Goal: Transaction & Acquisition: Subscribe to service/newsletter

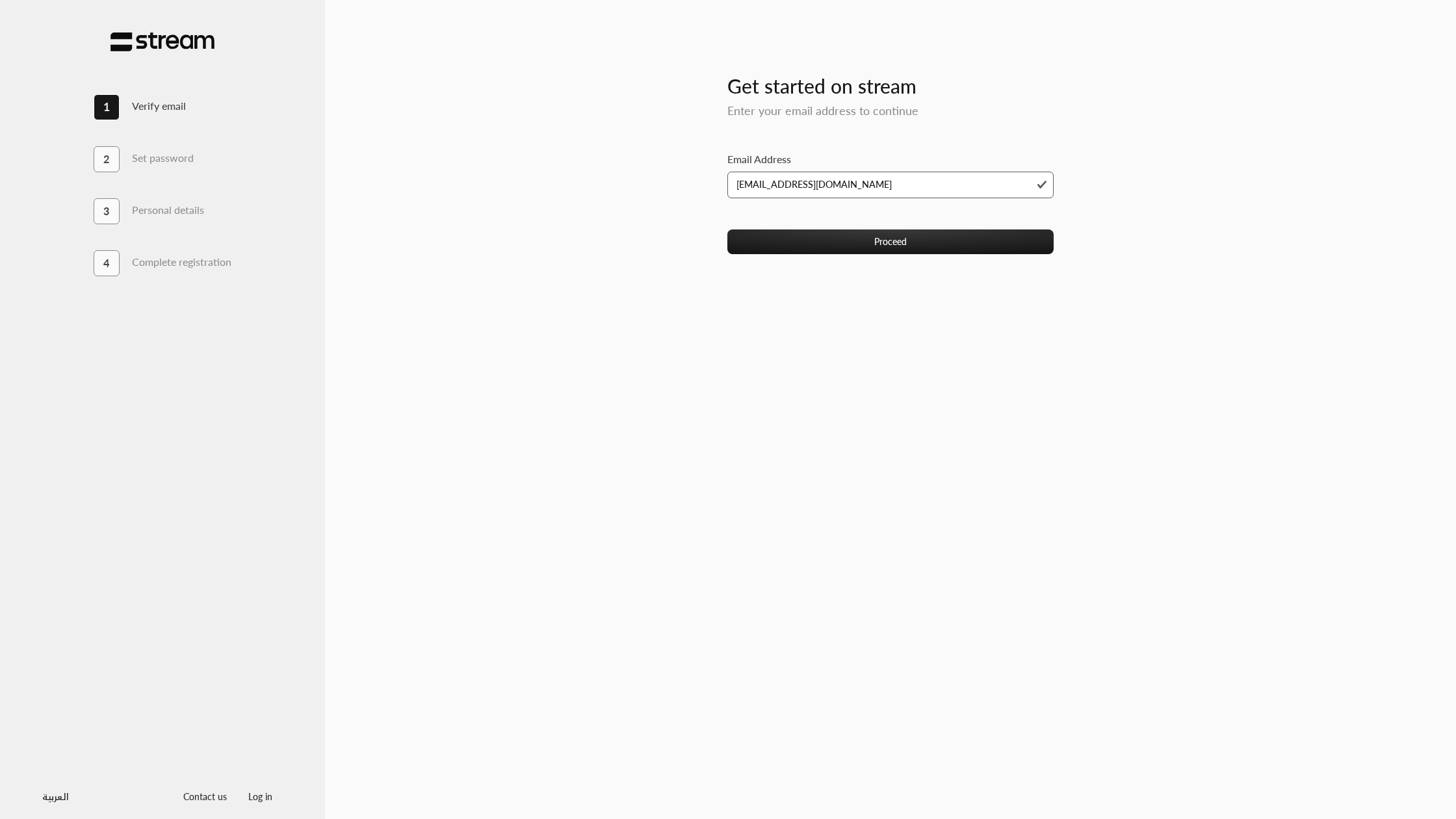
type input "[EMAIL_ADDRESS][DOMAIN_NAME]"
click at [695, 263] on div "Get started on stream Enter your email address to continue Email Address i.dlai…" at bounding box center [891, 409] width 1132 height 777
click at [819, 241] on button "Proceed" at bounding box center [891, 241] width 327 height 24
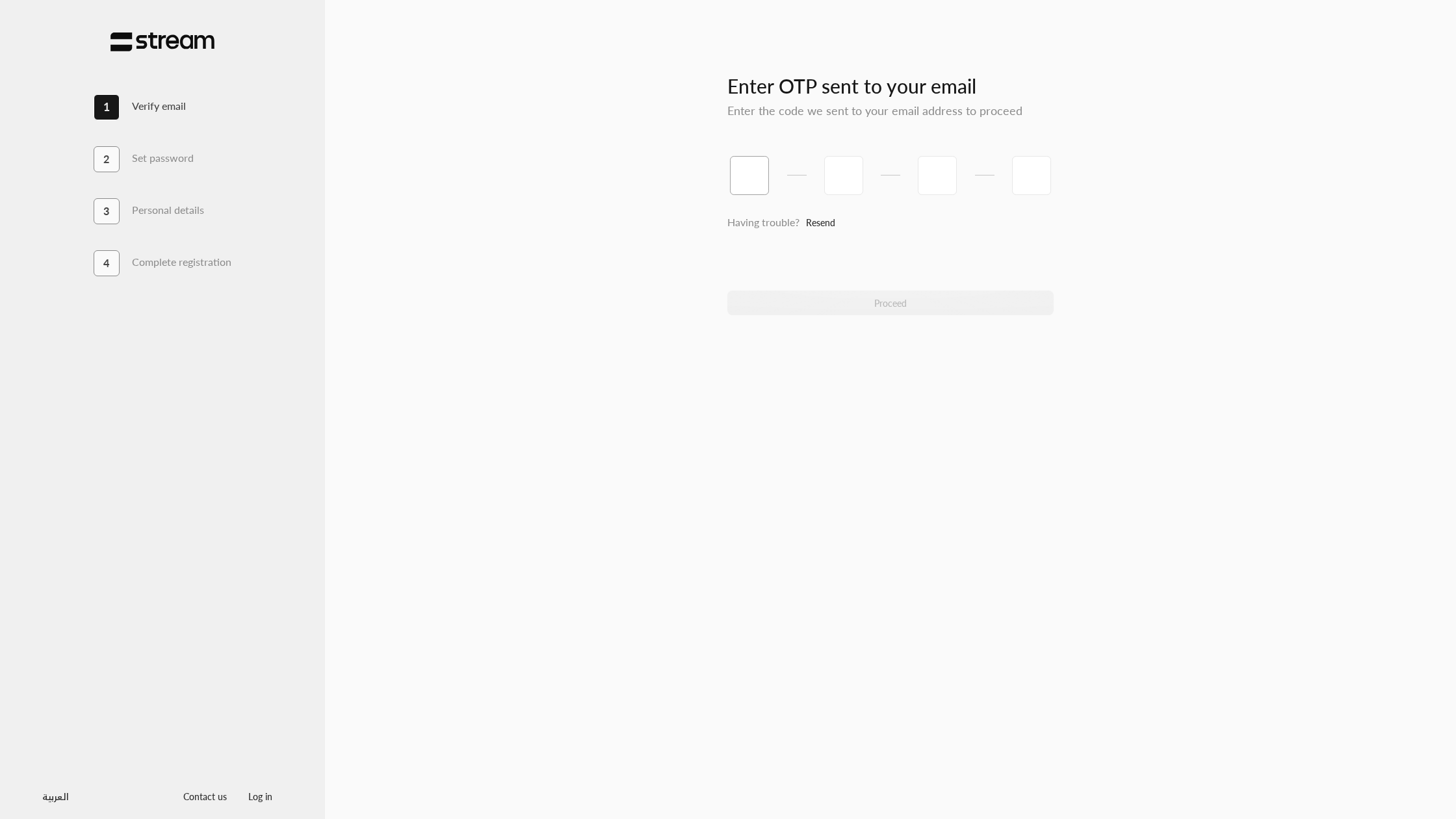
type input "9"
type input "3"
type input "7"
type input "6"
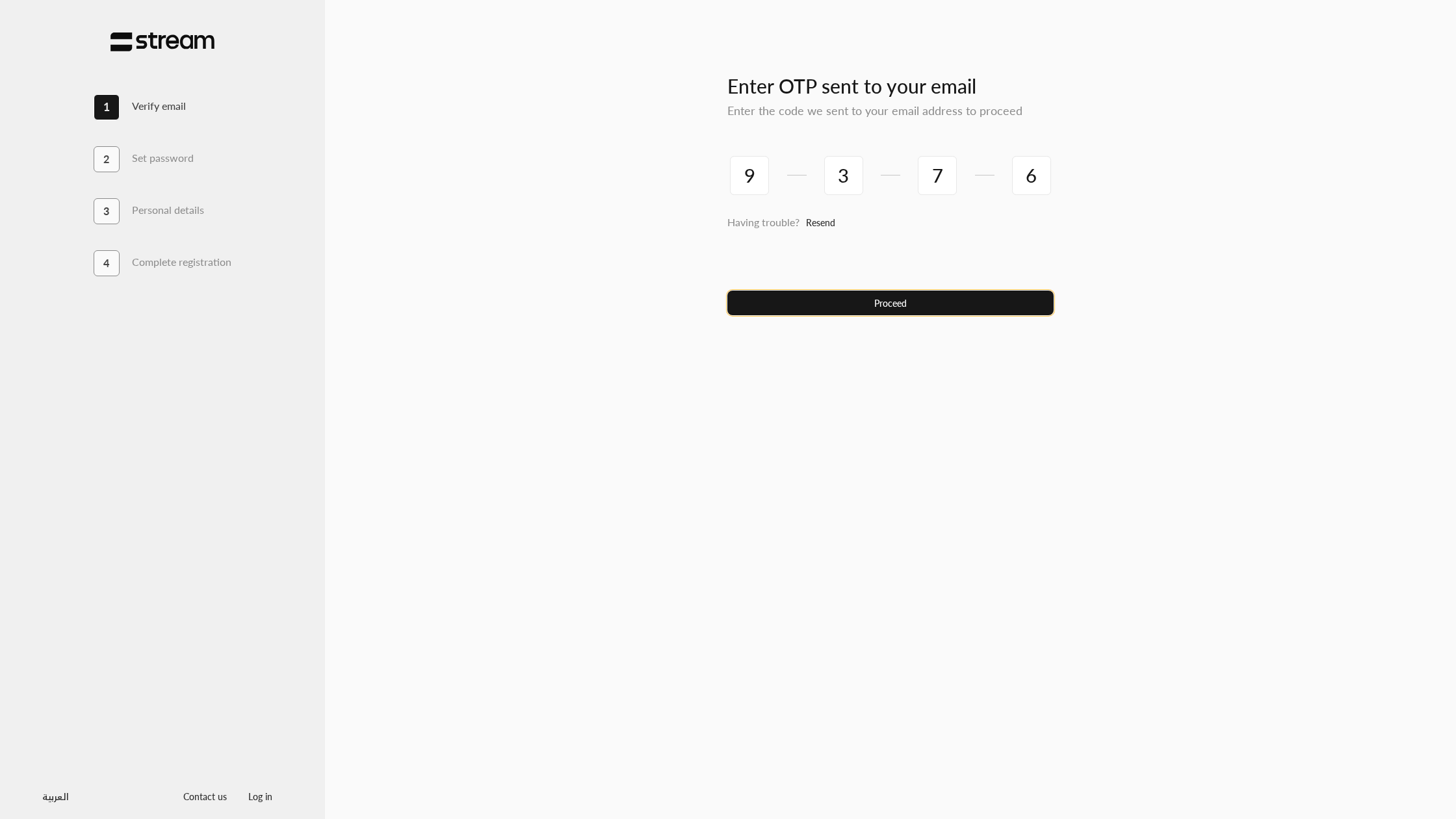
click at [951, 296] on button "Proceed" at bounding box center [891, 302] width 327 height 24
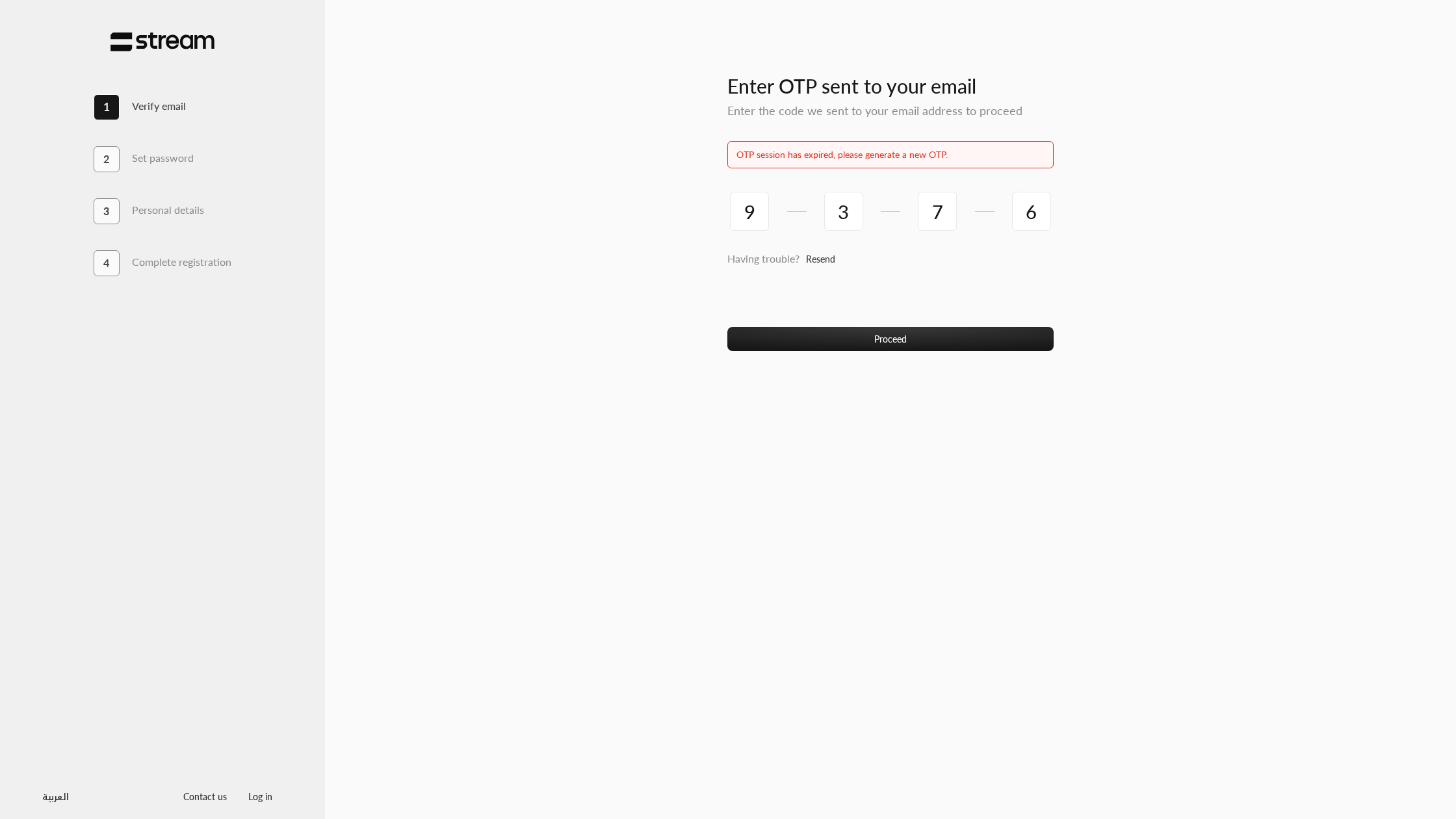
click at [832, 257] on link "Resend" at bounding box center [821, 259] width 29 height 27
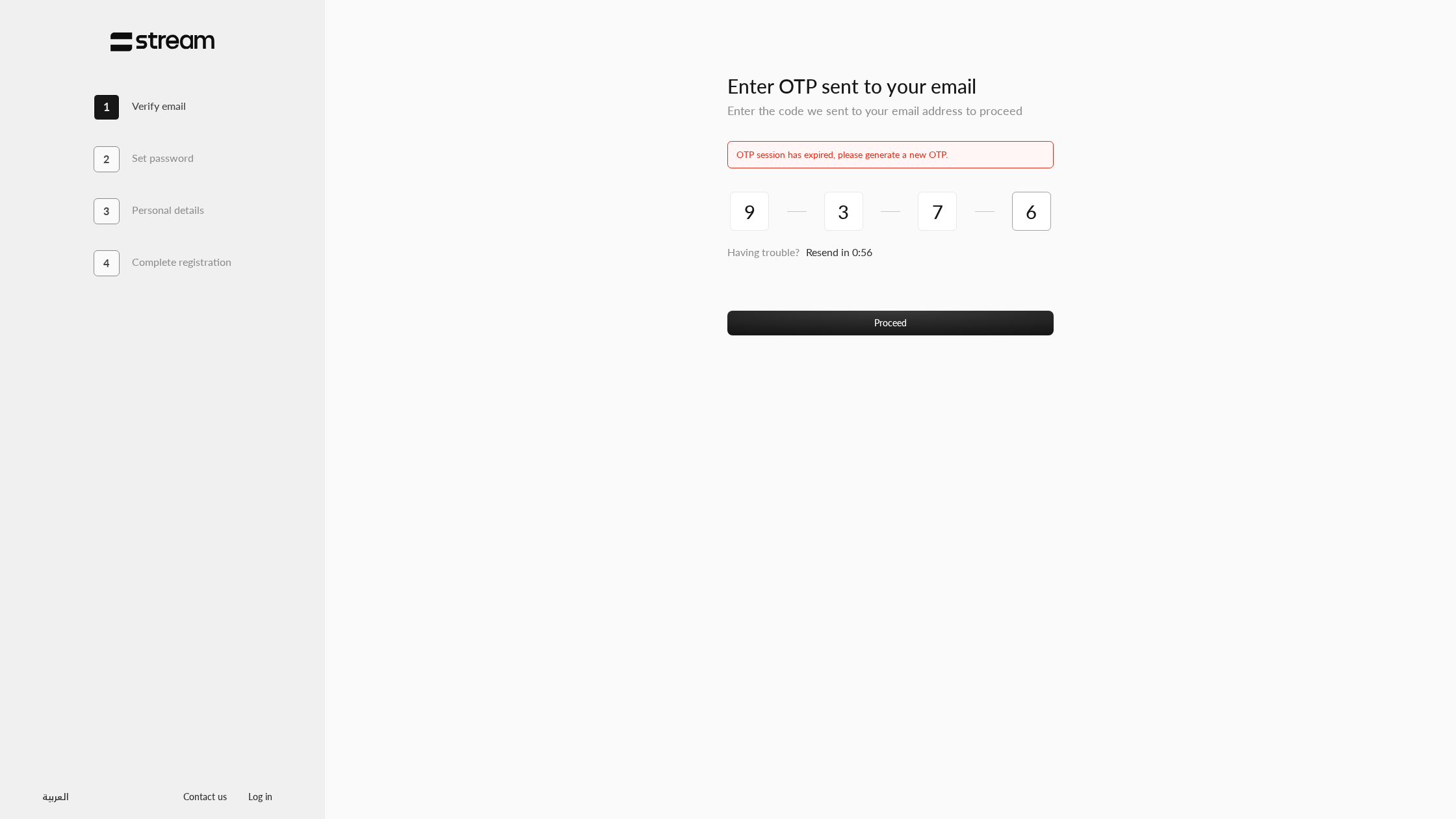
drag, startPoint x: 1045, startPoint y: 214, endPoint x: 693, endPoint y: 213, distance: 352.0
click at [693, 213] on div "Enter OTP sent to your email Enter the code we sent to your email address to pr…" at bounding box center [891, 409] width 1132 height 777
click at [678, 215] on div "Enter OTP sent to your email Enter the code we sent to your email address to pr…" at bounding box center [891, 409] width 1132 height 777
click at [1038, 224] on input "6" at bounding box center [1032, 211] width 39 height 39
click at [944, 215] on input "7" at bounding box center [937, 211] width 39 height 39
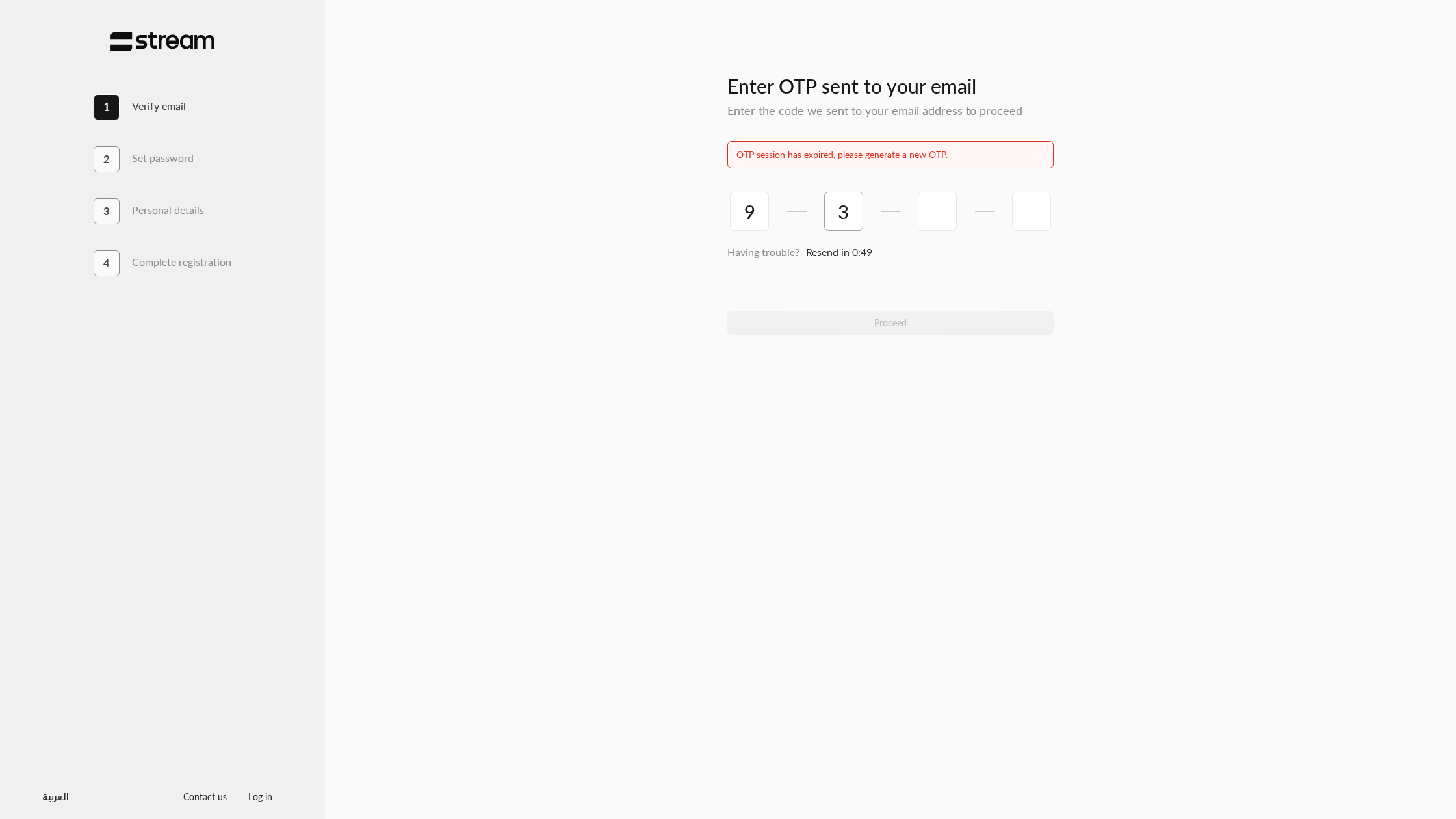
click at [846, 206] on input "3" at bounding box center [844, 211] width 39 height 39
click at [759, 206] on input "9" at bounding box center [750, 211] width 39 height 39
type input "2"
type input "6"
type input "4"
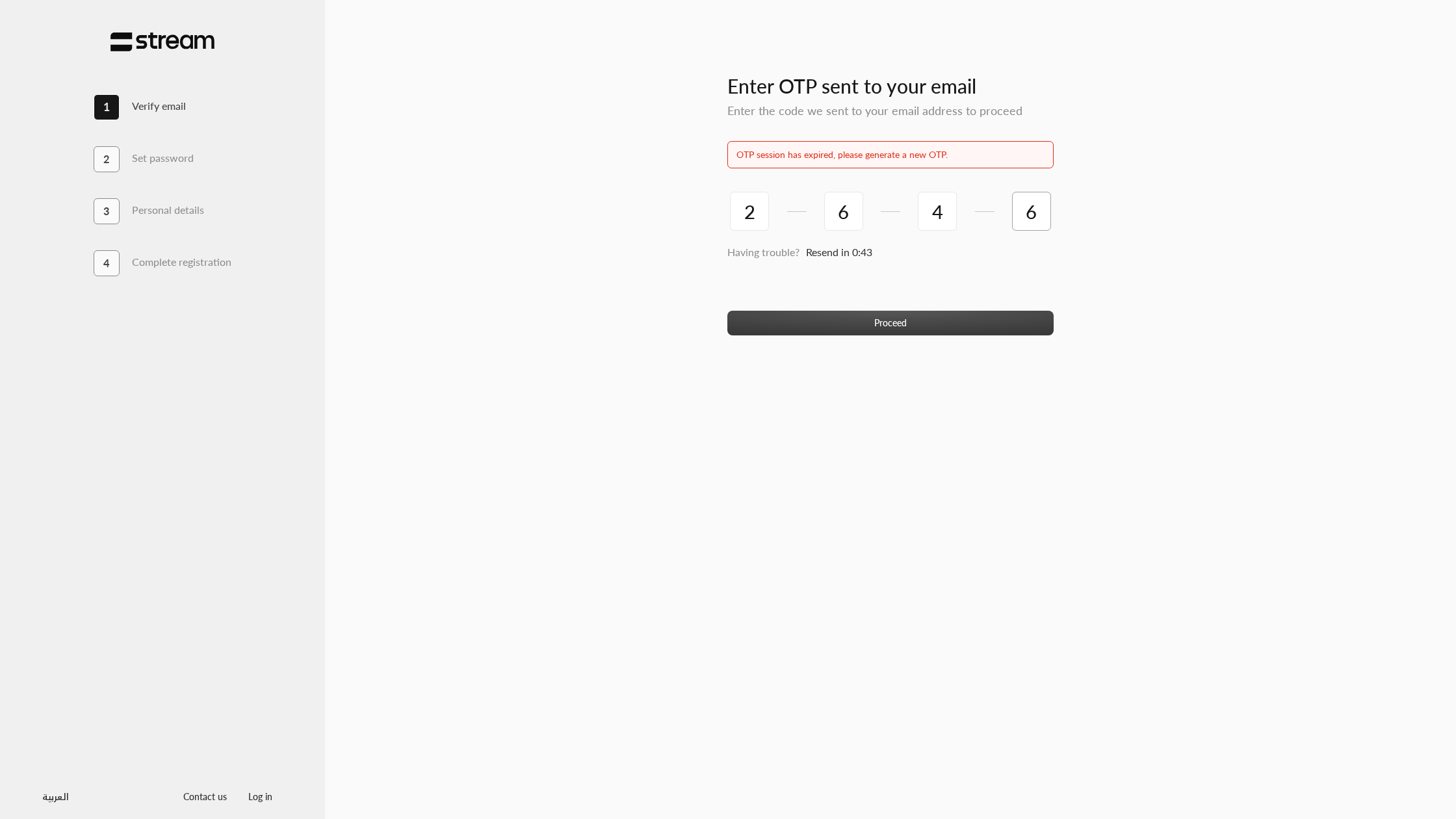
type input "6"
click at [769, 333] on button "Proceed" at bounding box center [891, 323] width 327 height 24
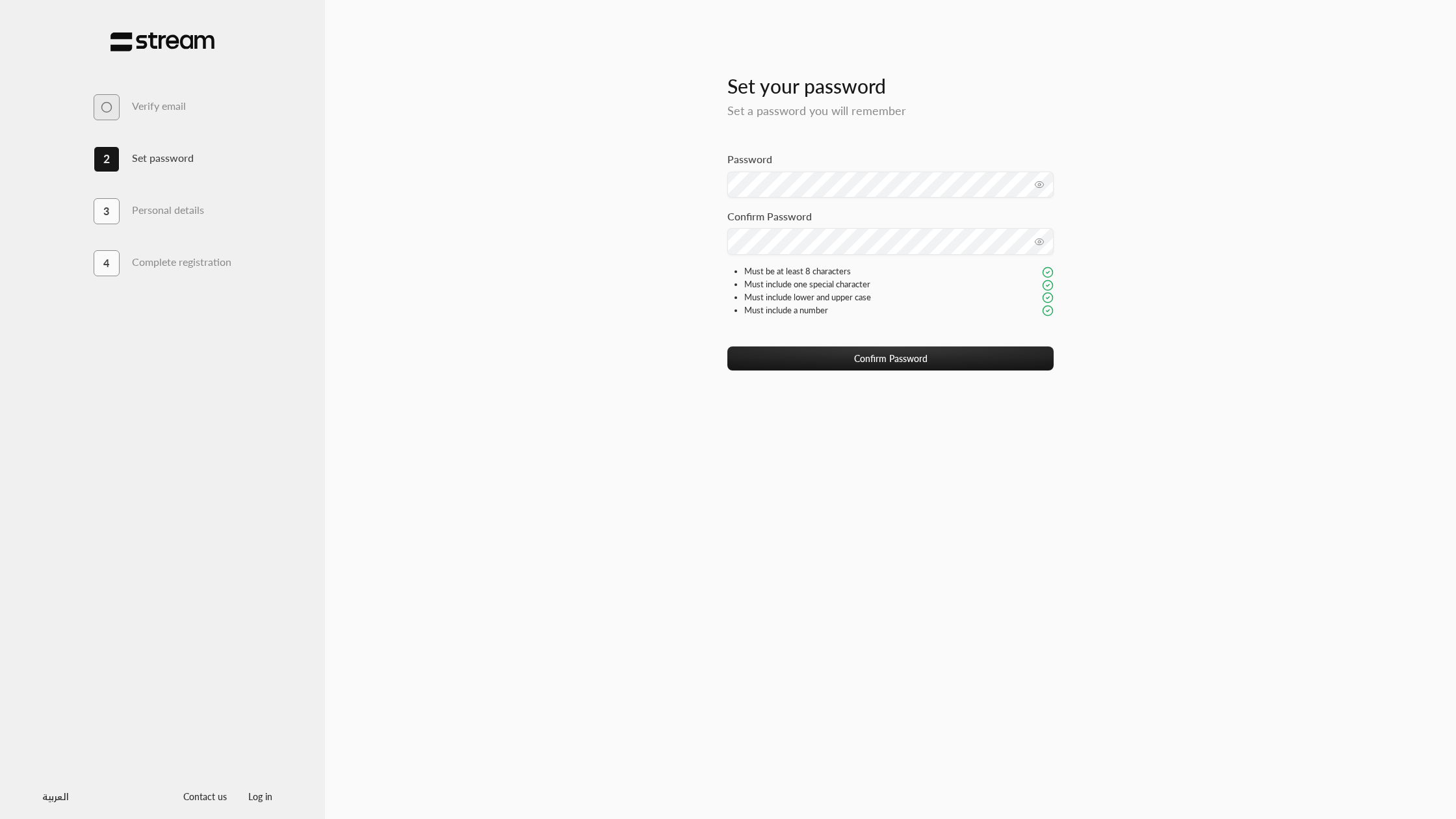
click at [688, 271] on div "Enter OTP sent to your email Enter the code we sent to your email address to pr…" at bounding box center [891, 409] width 1132 height 777
click at [858, 357] on button "Confirm Password" at bounding box center [891, 358] width 327 height 24
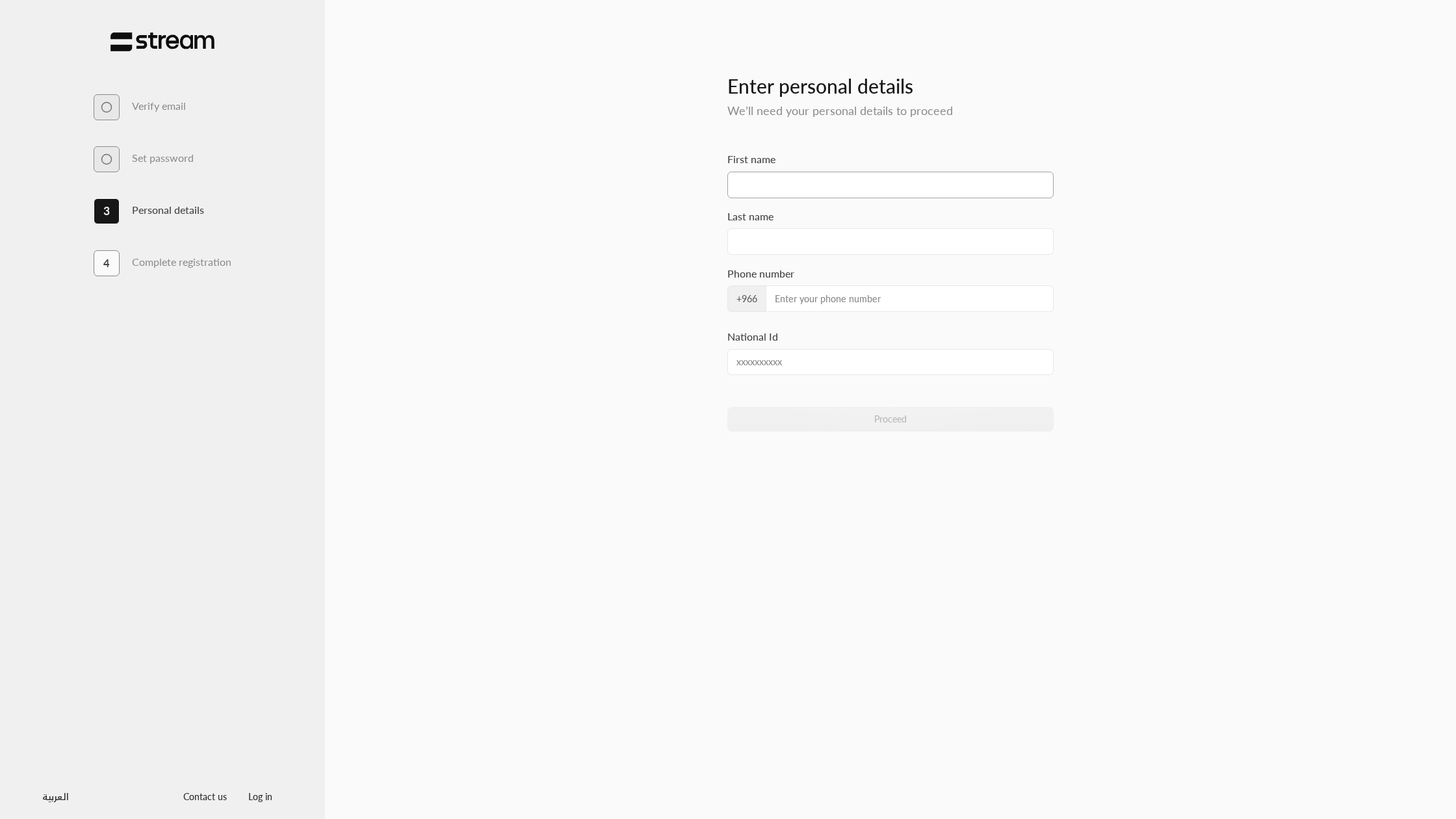
click at [811, 190] on input "First name" at bounding box center [891, 185] width 327 height 27
type input "Ibrahim"
type input "Aldlaigan"
click at [801, 294] on input "Phone number" at bounding box center [910, 299] width 289 height 27
type input "509737393"
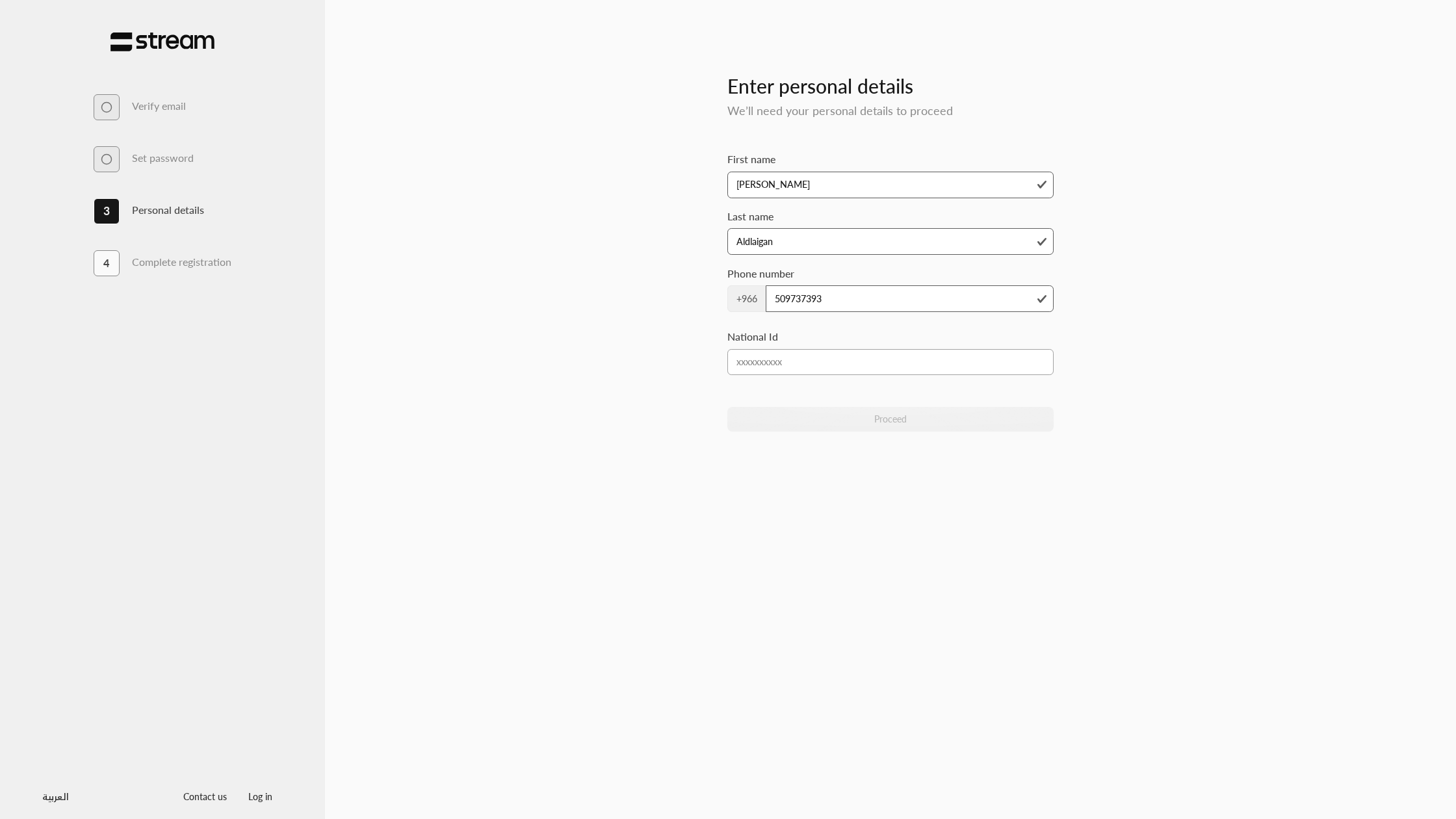
click at [735, 360] on input "National Id" at bounding box center [891, 363] width 327 height 27
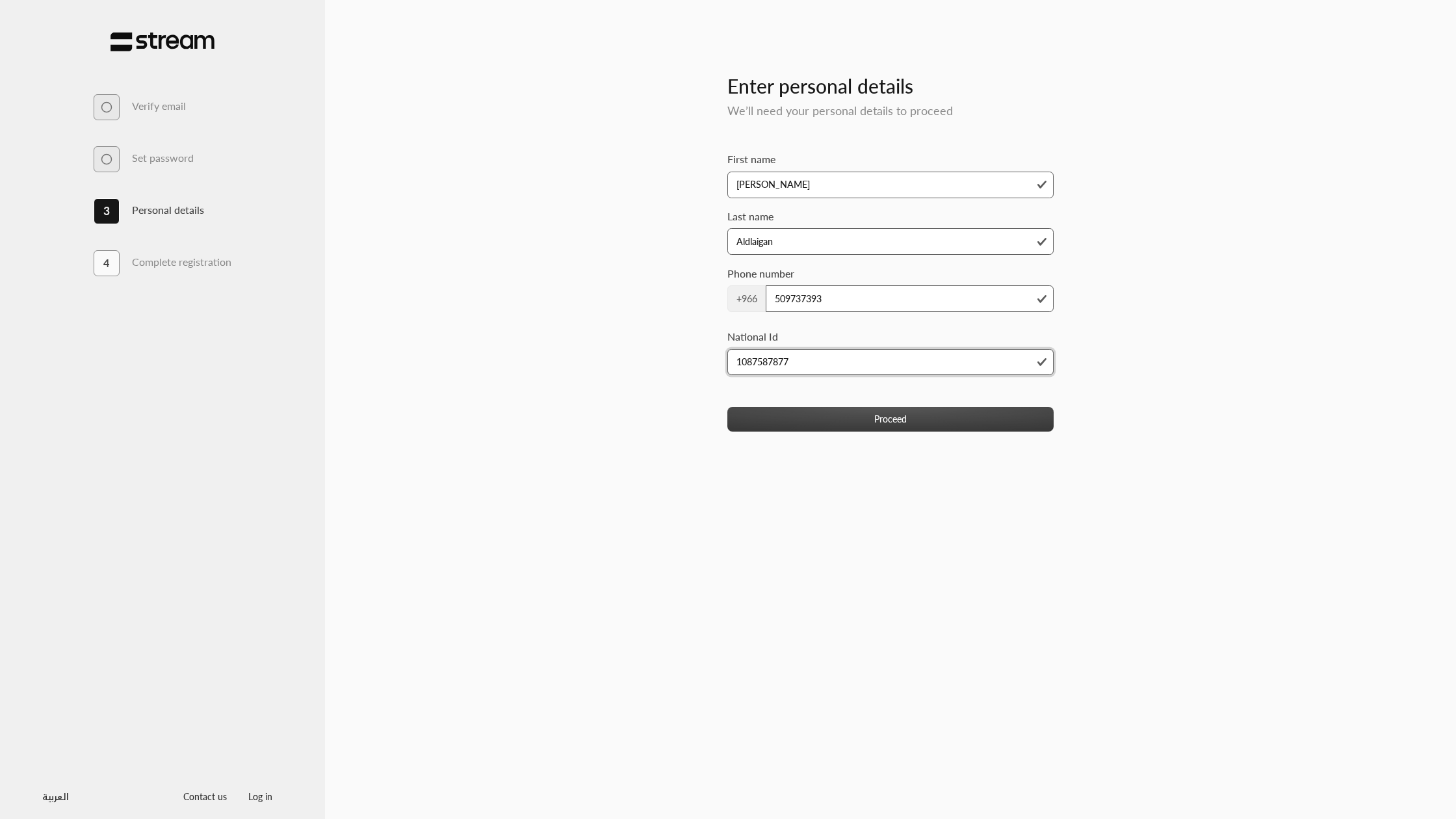
type input "1087587877"
click at [912, 409] on button "Proceed" at bounding box center [891, 419] width 327 height 24
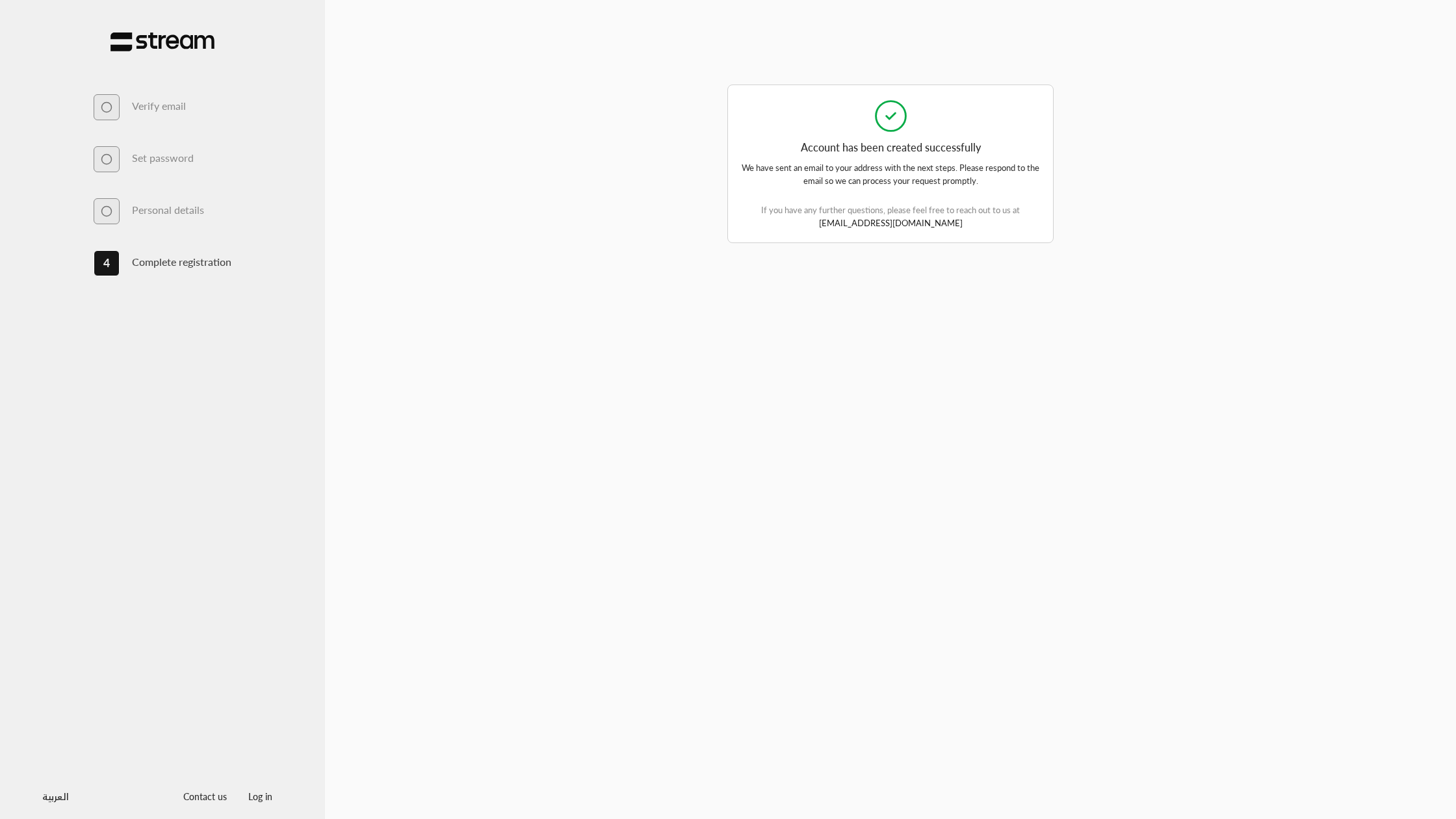
click at [265, 798] on link "Log in" at bounding box center [260, 797] width 45 height 12
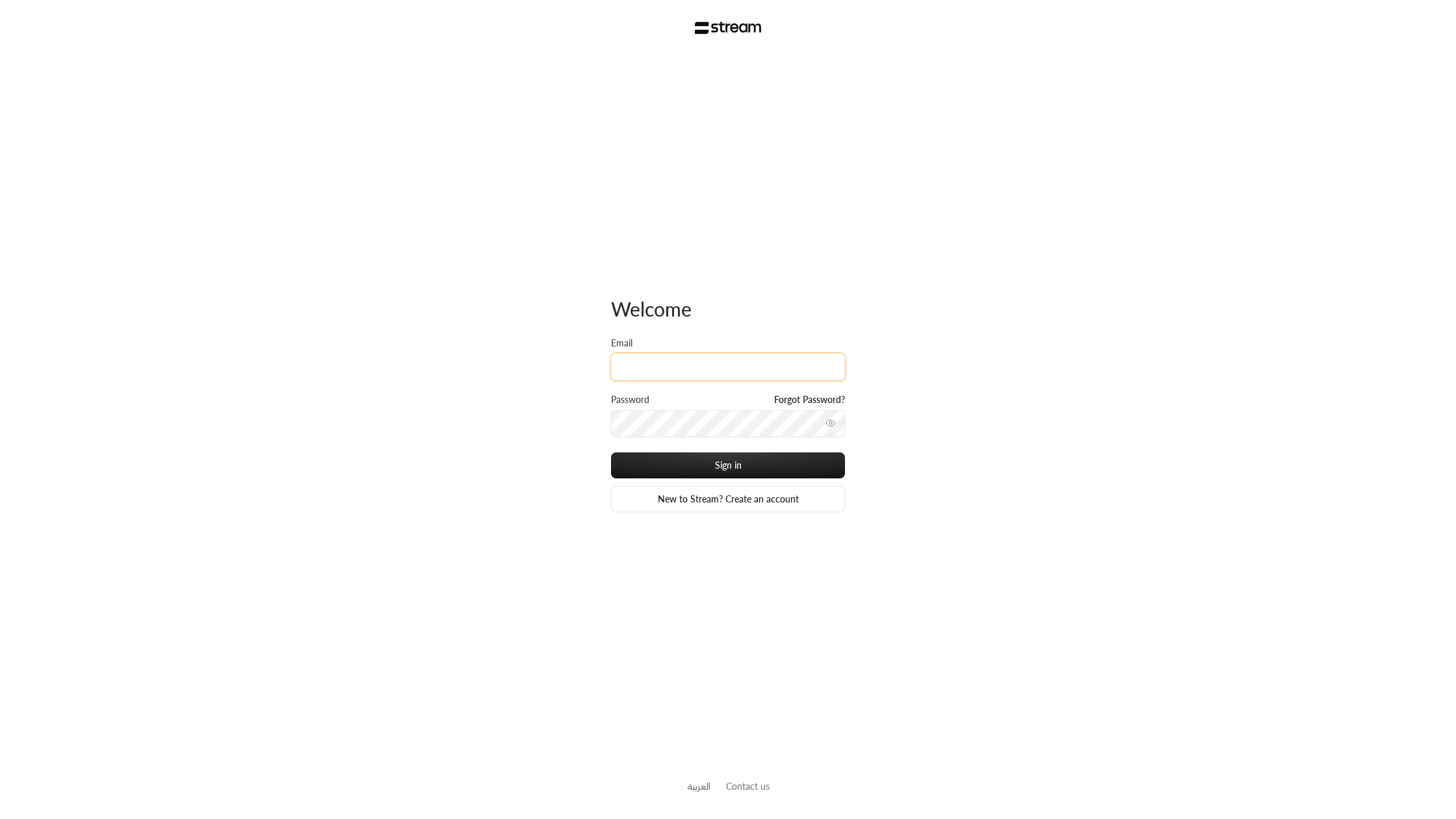
click at [659, 368] on input "Email" at bounding box center [728, 367] width 234 height 27
click at [656, 360] on input "[EMAIL_ADDRESS][DOMAIN_NAME]" at bounding box center [728, 367] width 234 height 27
type input "[EMAIL_ADDRESS][DOMAIN_NAME]"
click at [646, 459] on button "Sign in" at bounding box center [728, 465] width 234 height 26
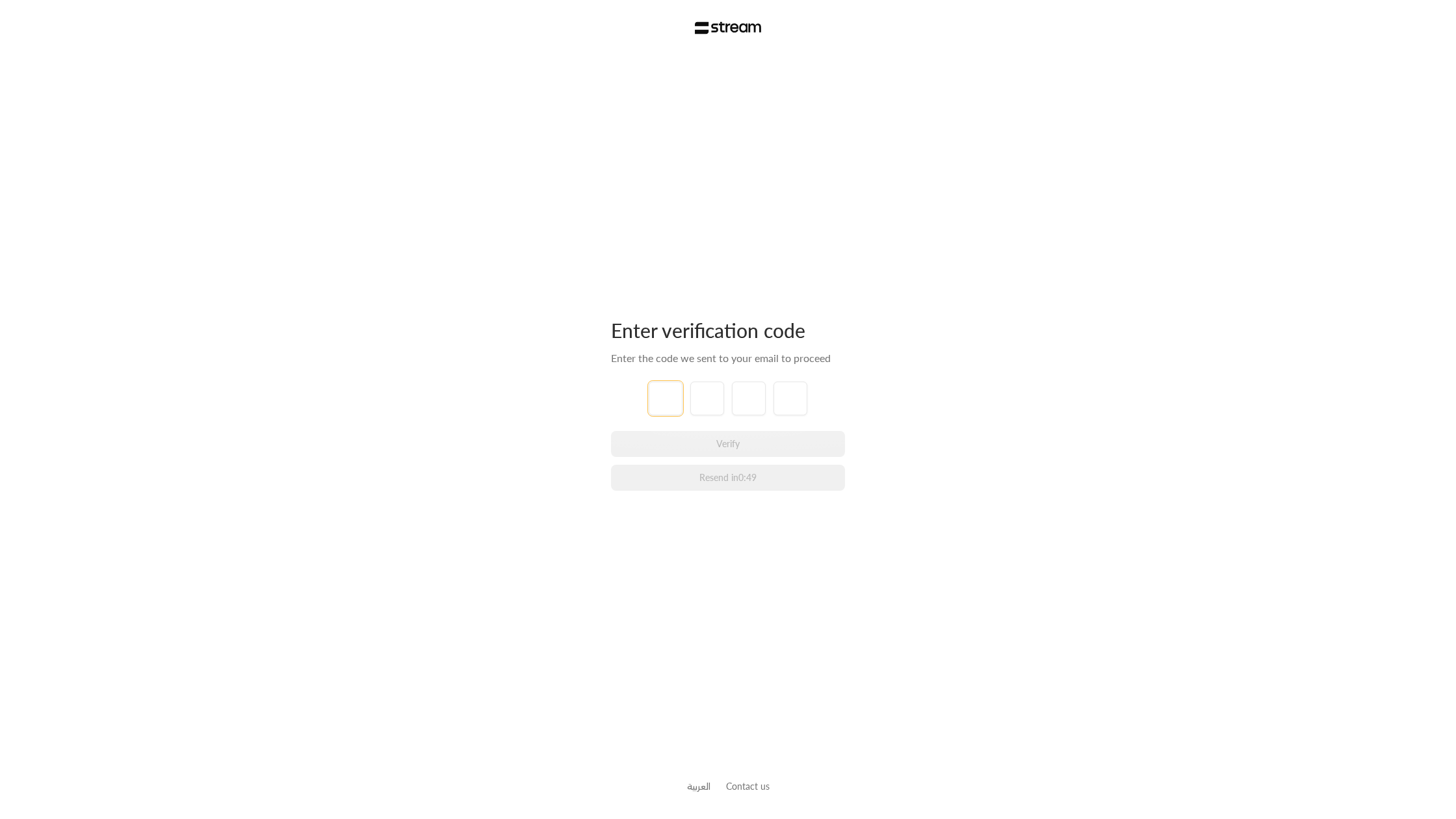
type input "9"
type input "4"
type input "2"
type input "1"
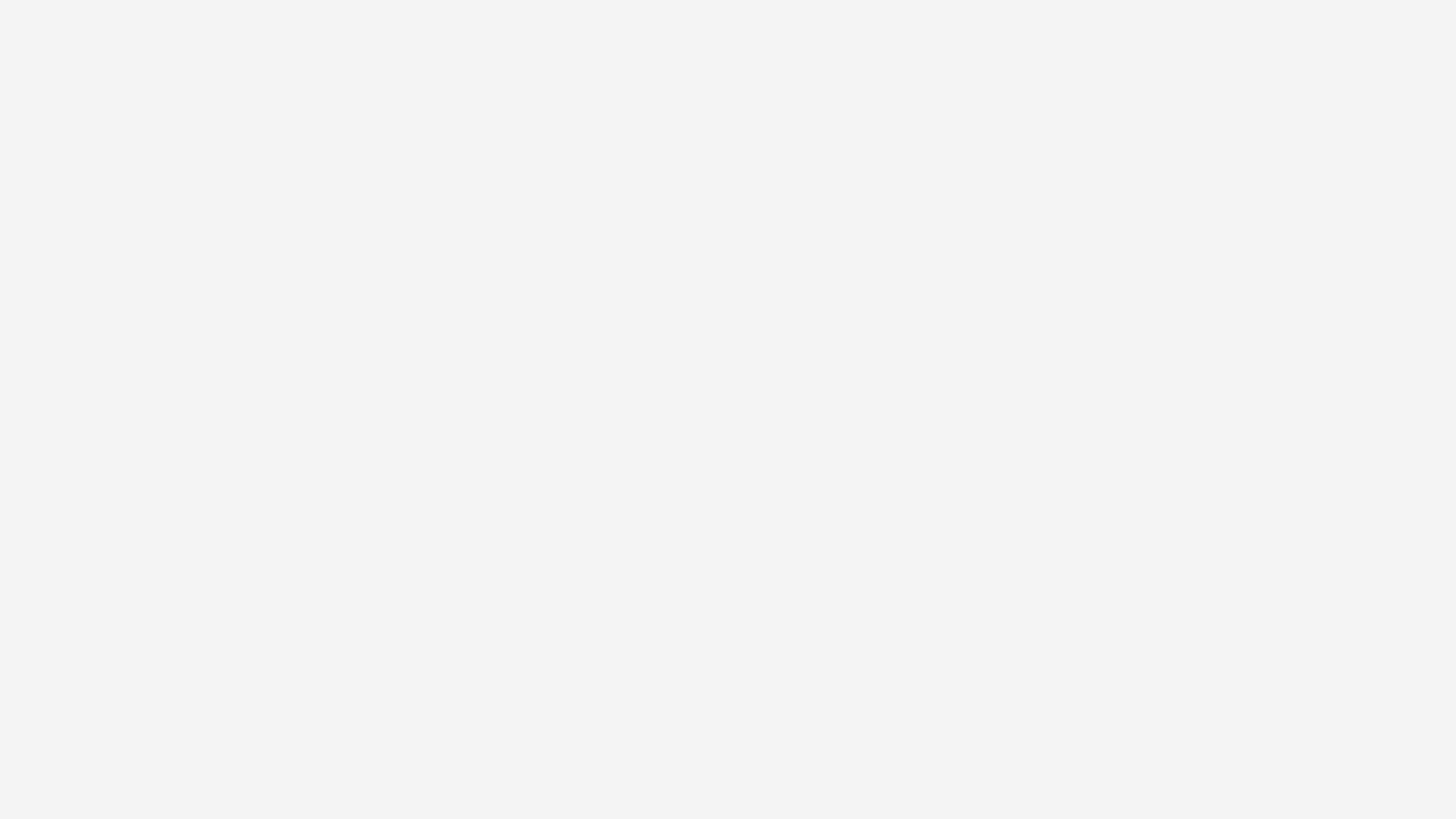
click at [919, 373] on div "Enter verification code Enter the code we sent to your email to proceed 9 4 2 1…" at bounding box center [728, 409] width 1456 height 819
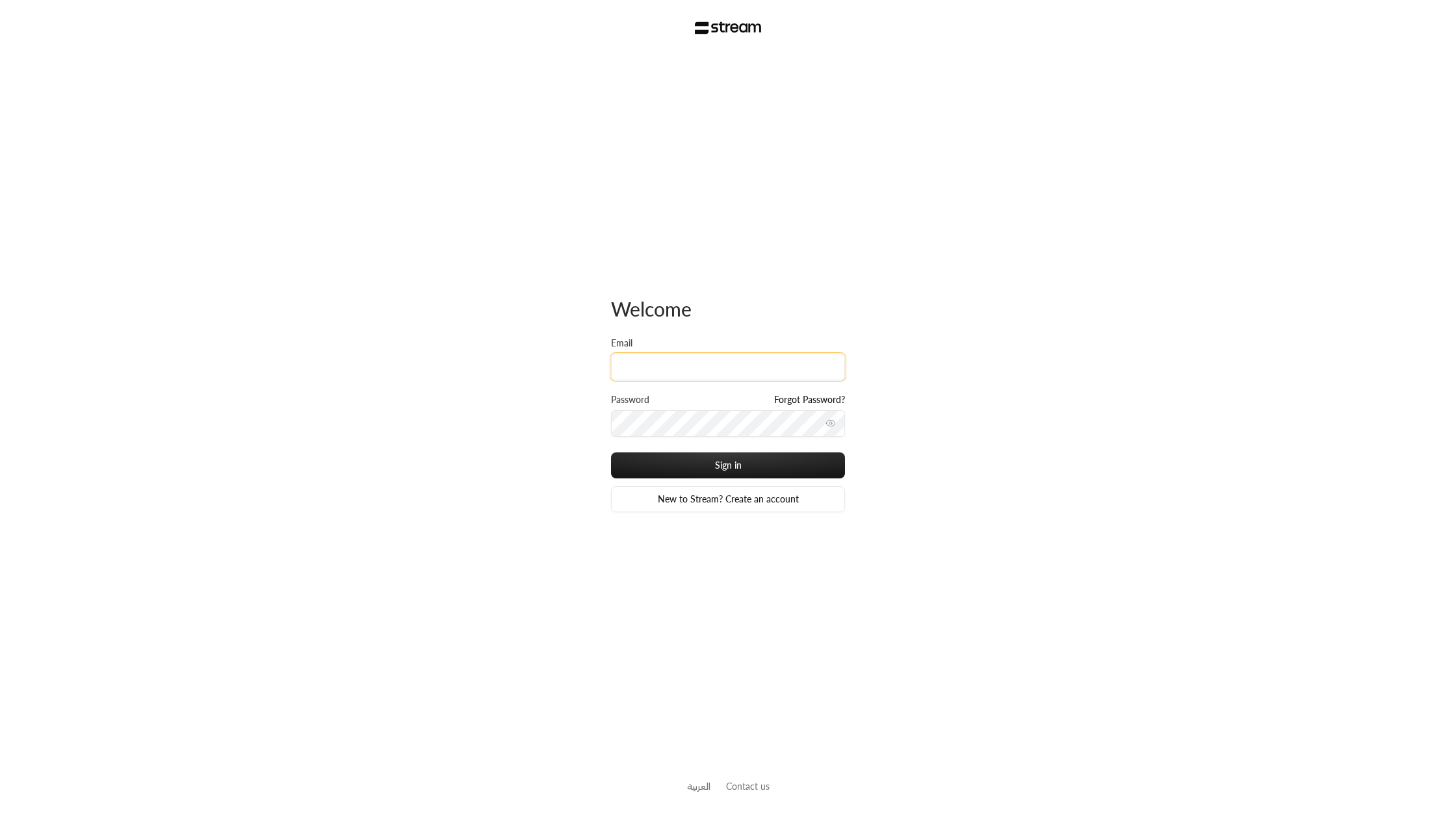
click at [749, 378] on input "Email" at bounding box center [728, 367] width 234 height 27
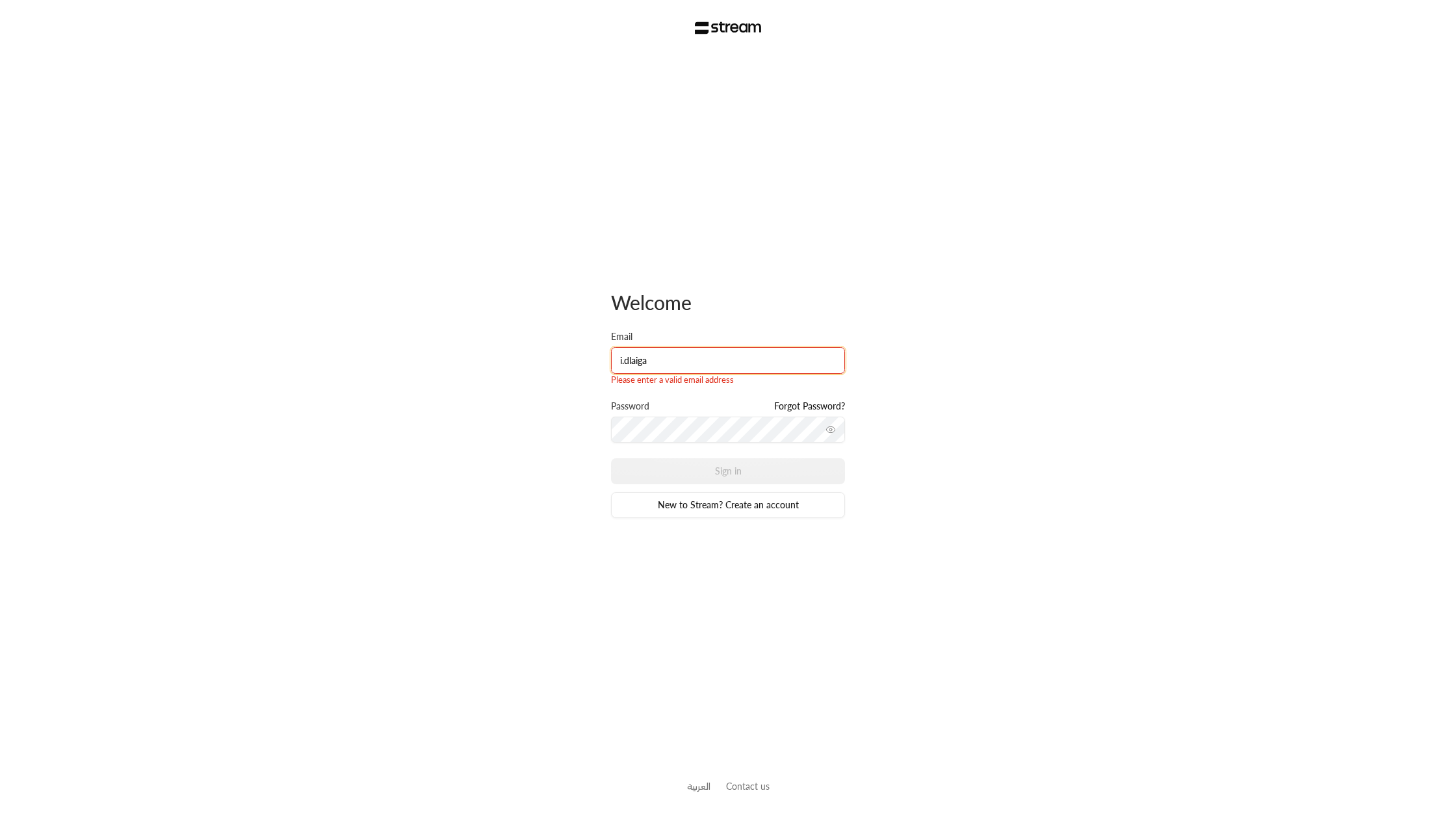
type input "i.dlaiga"
drag, startPoint x: 728, startPoint y: 265, endPoint x: 721, endPoint y: 269, distance: 8.1
click at [726, 268] on div "Welcome Email i.dlaiga Please enter a valid email address Password Forgot Passw…" at bounding box center [728, 404] width 234 height 698
click at [289, 175] on div "Welcome Email i.dlaiga Please enter a valid email address Password Forgot Passw…" at bounding box center [728, 409] width 1456 height 819
click at [689, 370] on input "i.dlaiga" at bounding box center [728, 361] width 234 height 27
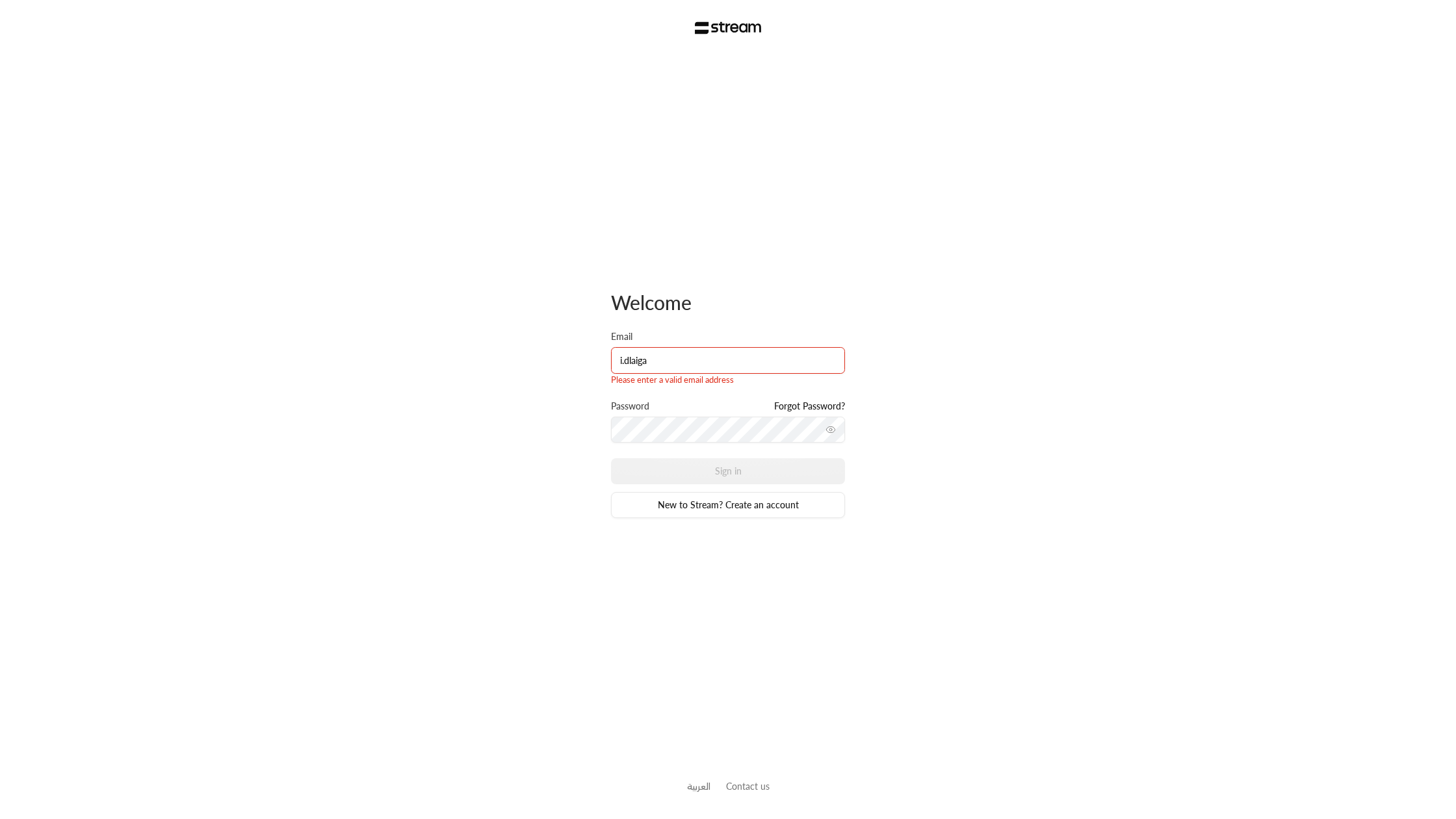
click at [369, 404] on div "Welcome Email i.dlaiga Please enter a valid email address Password Forgot Passw…" at bounding box center [728, 409] width 1456 height 819
click at [712, 27] on img at bounding box center [728, 28] width 67 height 13
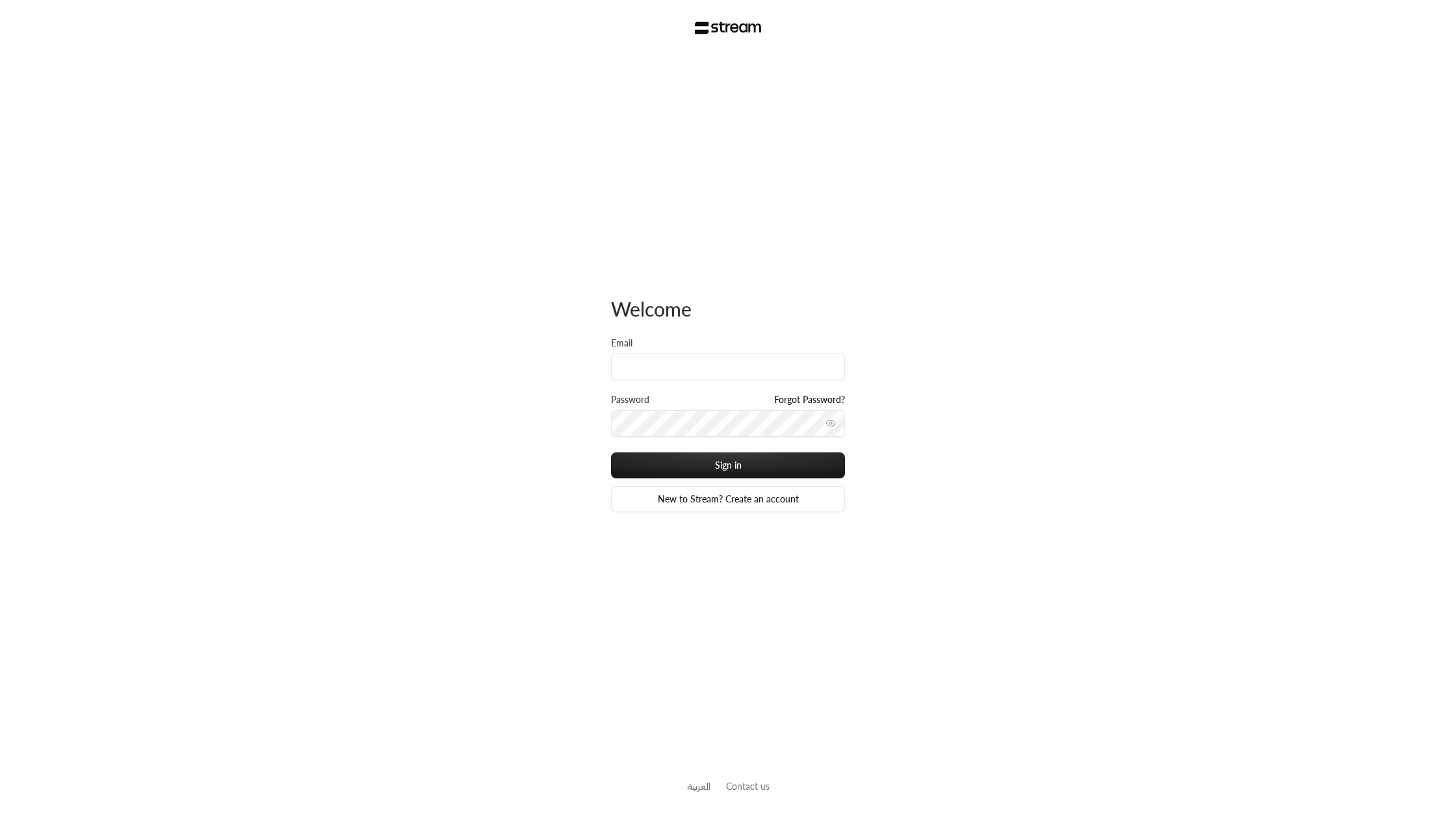
click at [724, 29] on img at bounding box center [728, 28] width 67 height 13
click at [417, 242] on div "Welcome Email Password Forgot Password? Sign in New to Stream? Create an accoun…" at bounding box center [728, 409] width 1456 height 819
click at [624, 370] on input "Email" at bounding box center [728, 367] width 234 height 27
click at [788, 366] on input "i.dlaigan@gmail.com" at bounding box center [728, 367] width 234 height 27
type input "i.dlaigan2@gmail.com"
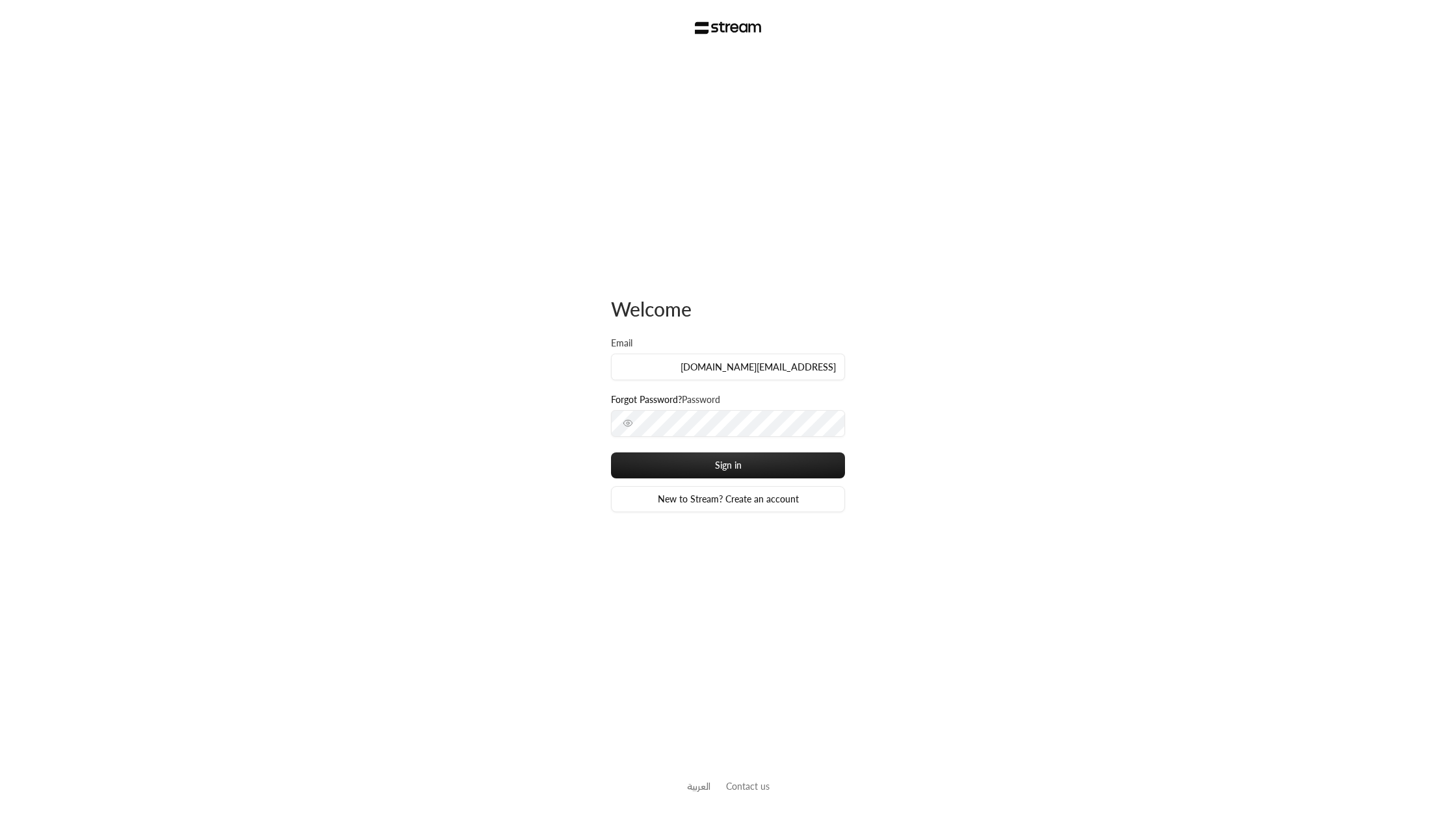
click at [681, 408] on div "Password Forgot Password?" at bounding box center [728, 402] width 234 height 17
click at [711, 463] on button "Sign in" at bounding box center [728, 465] width 234 height 26
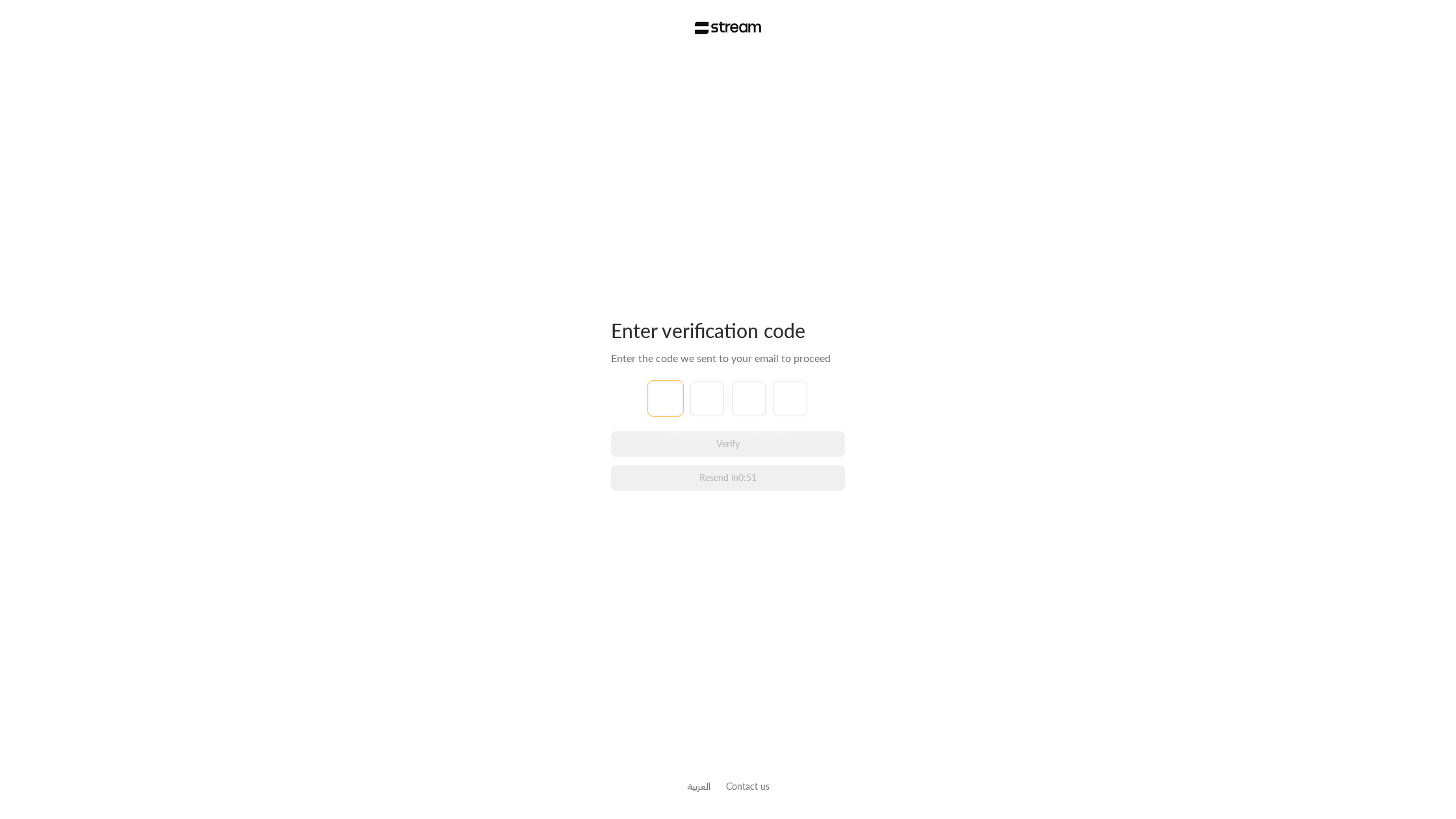
type input "0"
type input "2"
type input "9"
type input "6"
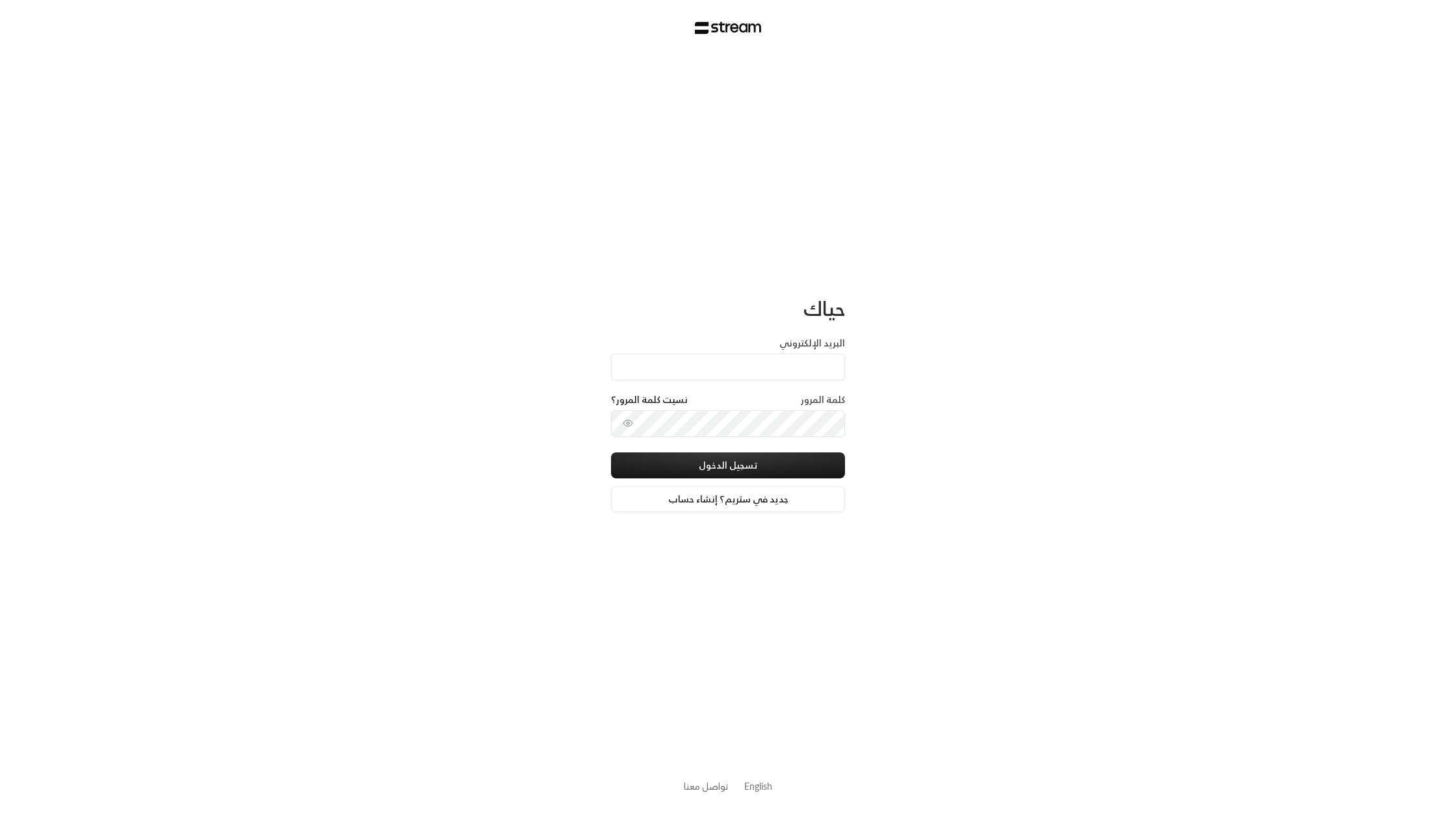
click at [489, 72] on div "حياك البريد الإلكتروني كلمة المرور نسيت كلمة المرور؟ تسجيل الدخول جديد في ستريم…" at bounding box center [728, 409] width 1456 height 819
click at [758, 781] on link "English" at bounding box center [758, 786] width 28 height 24
click at [724, 27] on img at bounding box center [728, 28] width 67 height 13
click at [694, 496] on link "New to Stream? Create an account" at bounding box center [728, 499] width 234 height 26
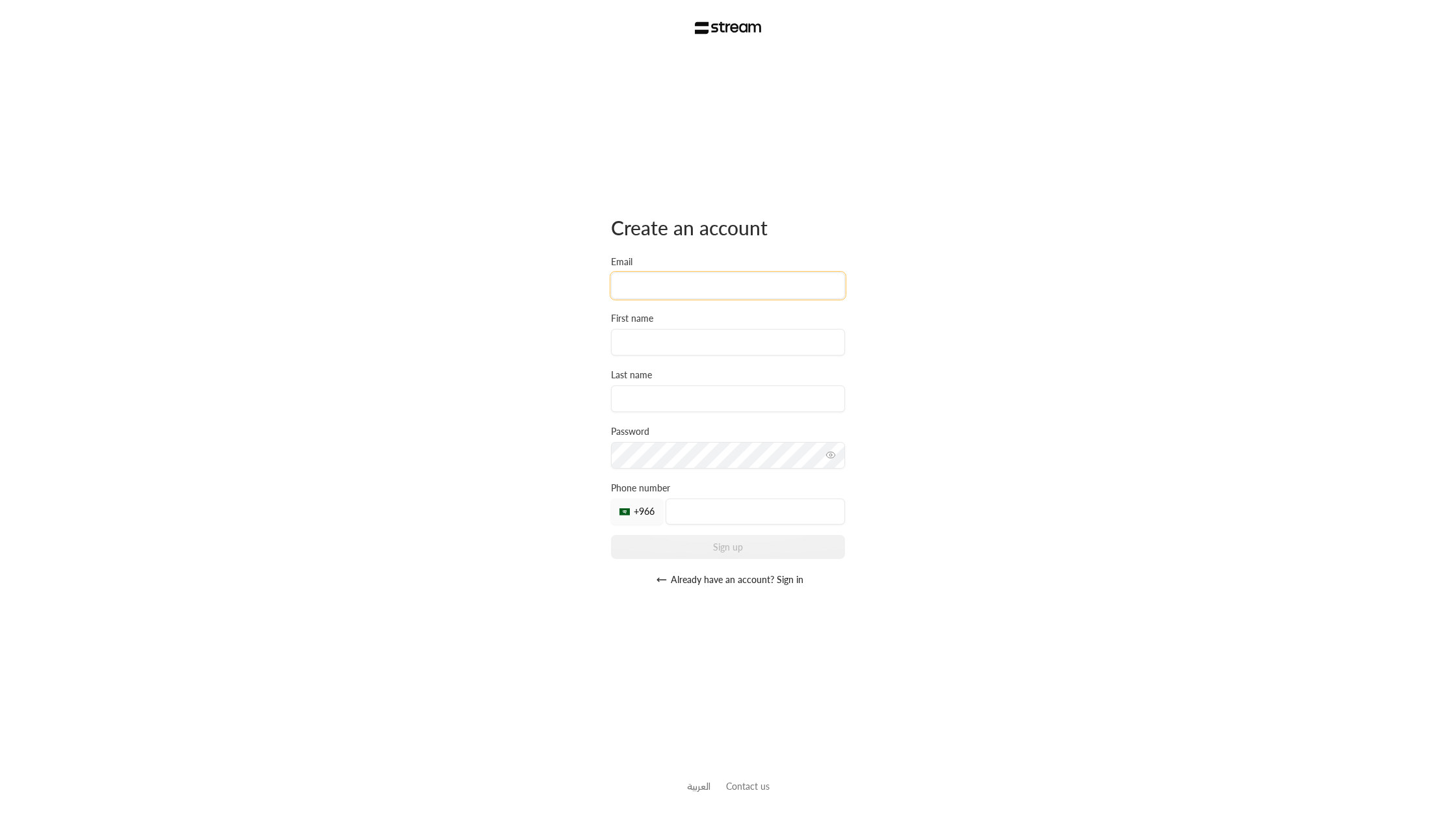
click at [647, 287] on input "Email" at bounding box center [728, 286] width 234 height 27
type input "i.dlaigan2@gmail.com"
click at [637, 335] on input at bounding box center [728, 343] width 234 height 27
type input "ibrahim"
click at [622, 393] on input at bounding box center [728, 399] width 234 height 27
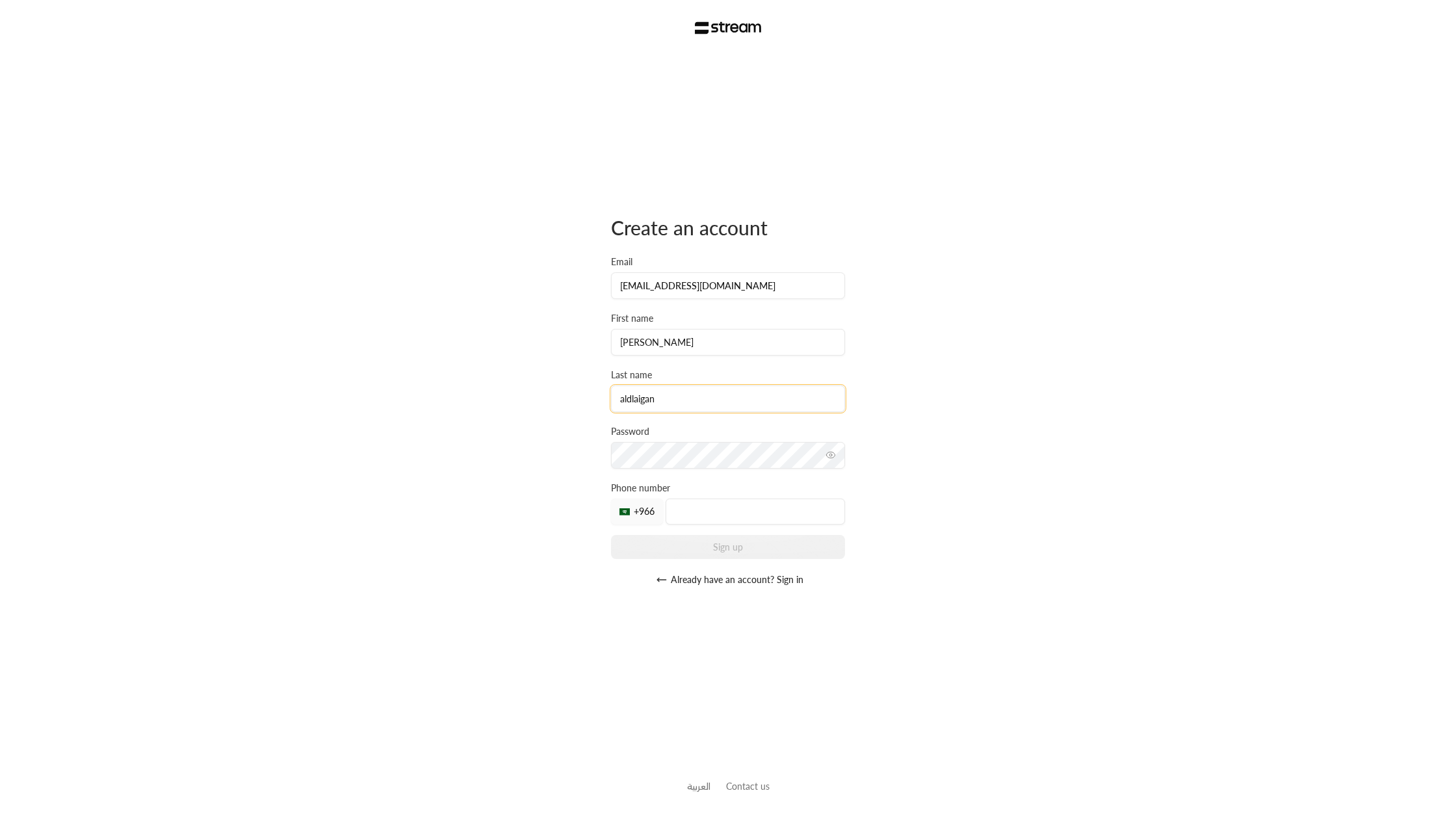
type input "aldlaigan"
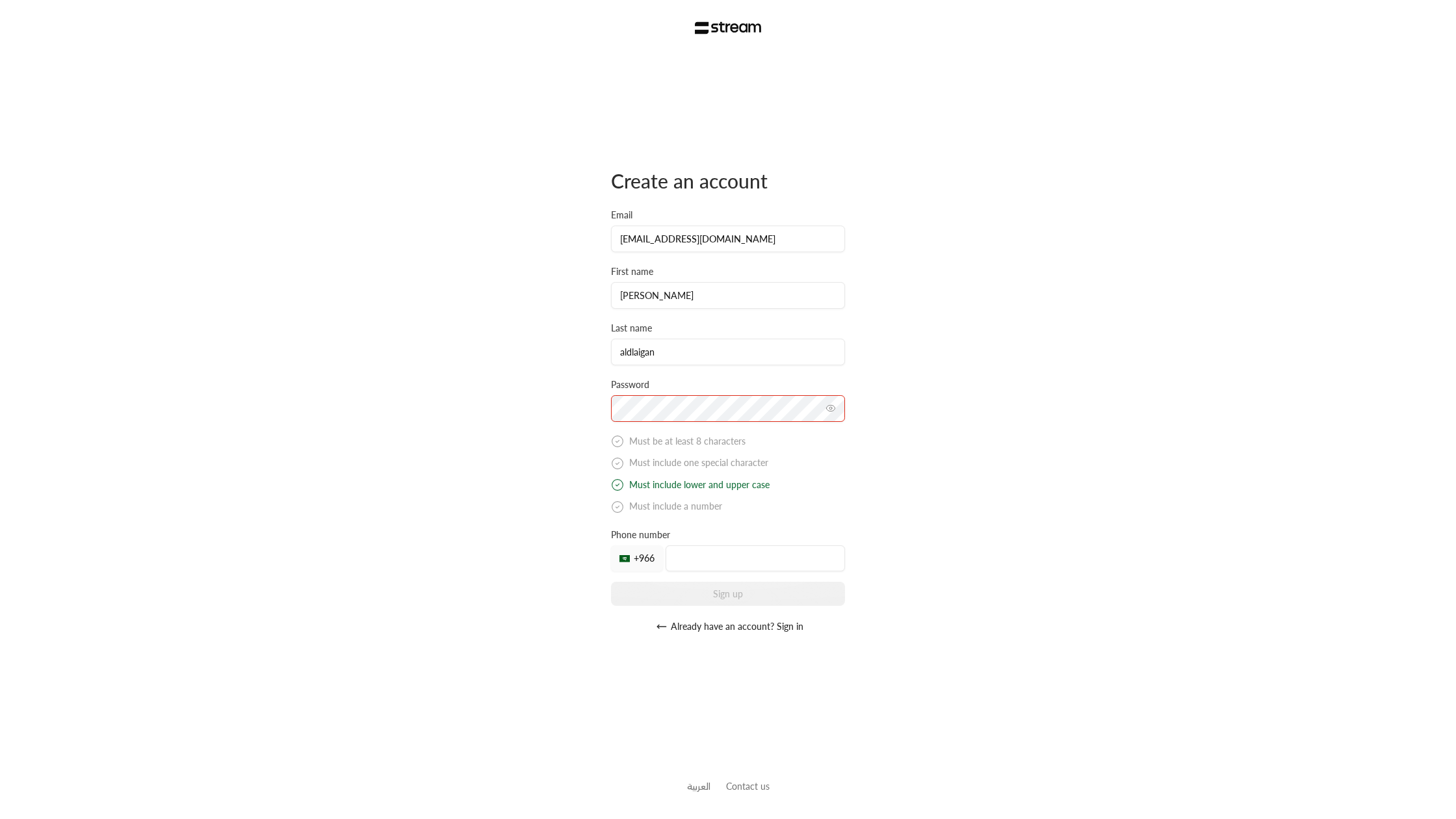
click at [752, 678] on div "Create an account Email i.dlaigan2@gmail.com First name ibrahim Last name aldla…" at bounding box center [728, 404] width 234 height 698
click at [756, 394] on div "Password" at bounding box center [728, 399] width 234 height 43
click at [704, 459] on div "Create an account Email i.dlaigan2@gmail.com First name ibrahim Last name aldla…" at bounding box center [728, 403] width 234 height 471
click at [959, 313] on div "Create an account Email i.dlaigan2@gmail.com First name ibrahim Last name aldla…" at bounding box center [728, 409] width 1456 height 819
click at [758, 462] on div "Create an account Email i.dlaigan2@gmail.com First name ibrahim Last name aldla…" at bounding box center [728, 403] width 234 height 471
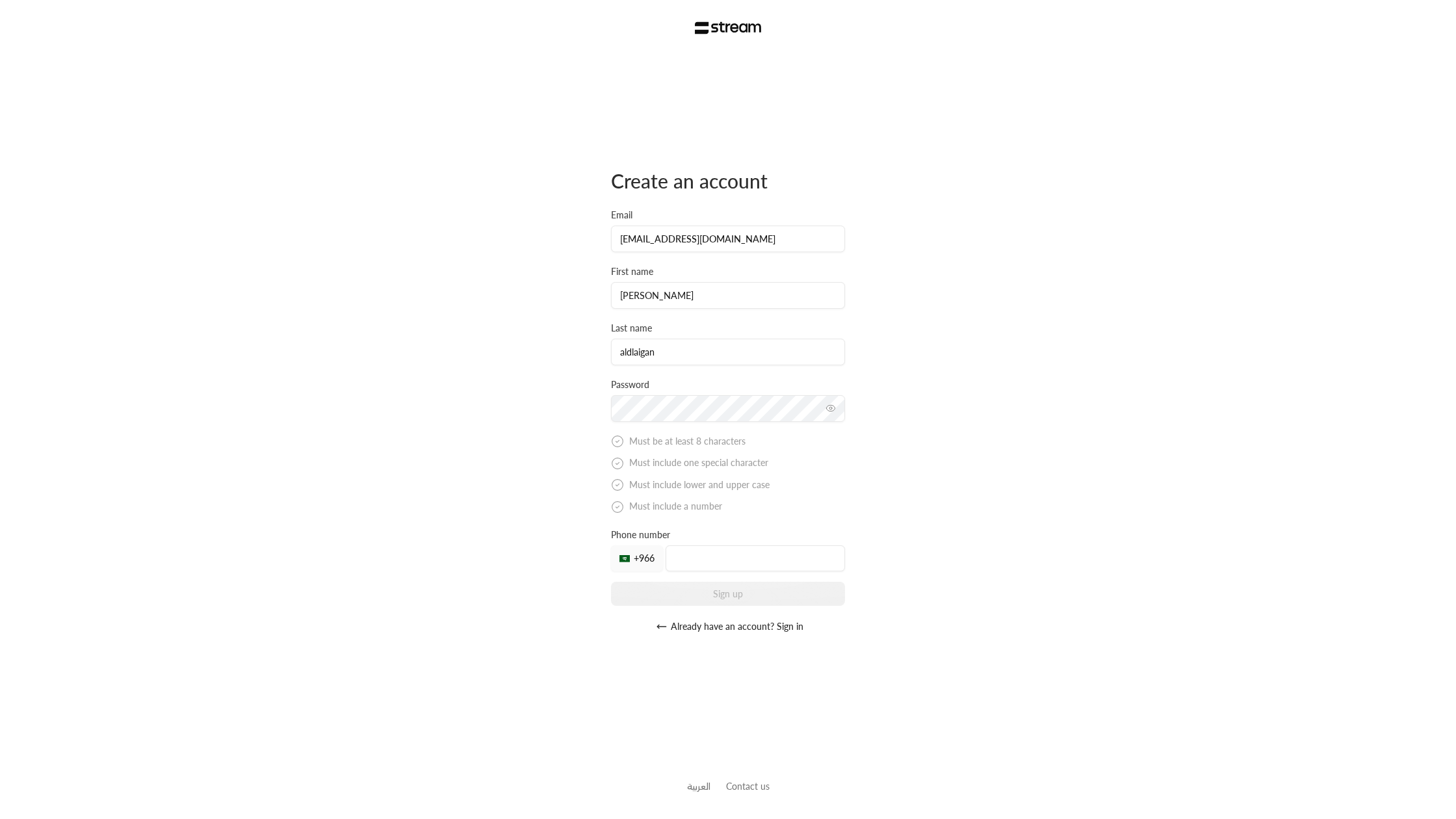
click at [1134, 346] on div "Create an account Email i.dlaigan2@gmail.com First name ibrahim Last name aldla…" at bounding box center [728, 409] width 1456 height 819
click at [714, 542] on div "Phone number +966" at bounding box center [728, 550] width 234 height 43
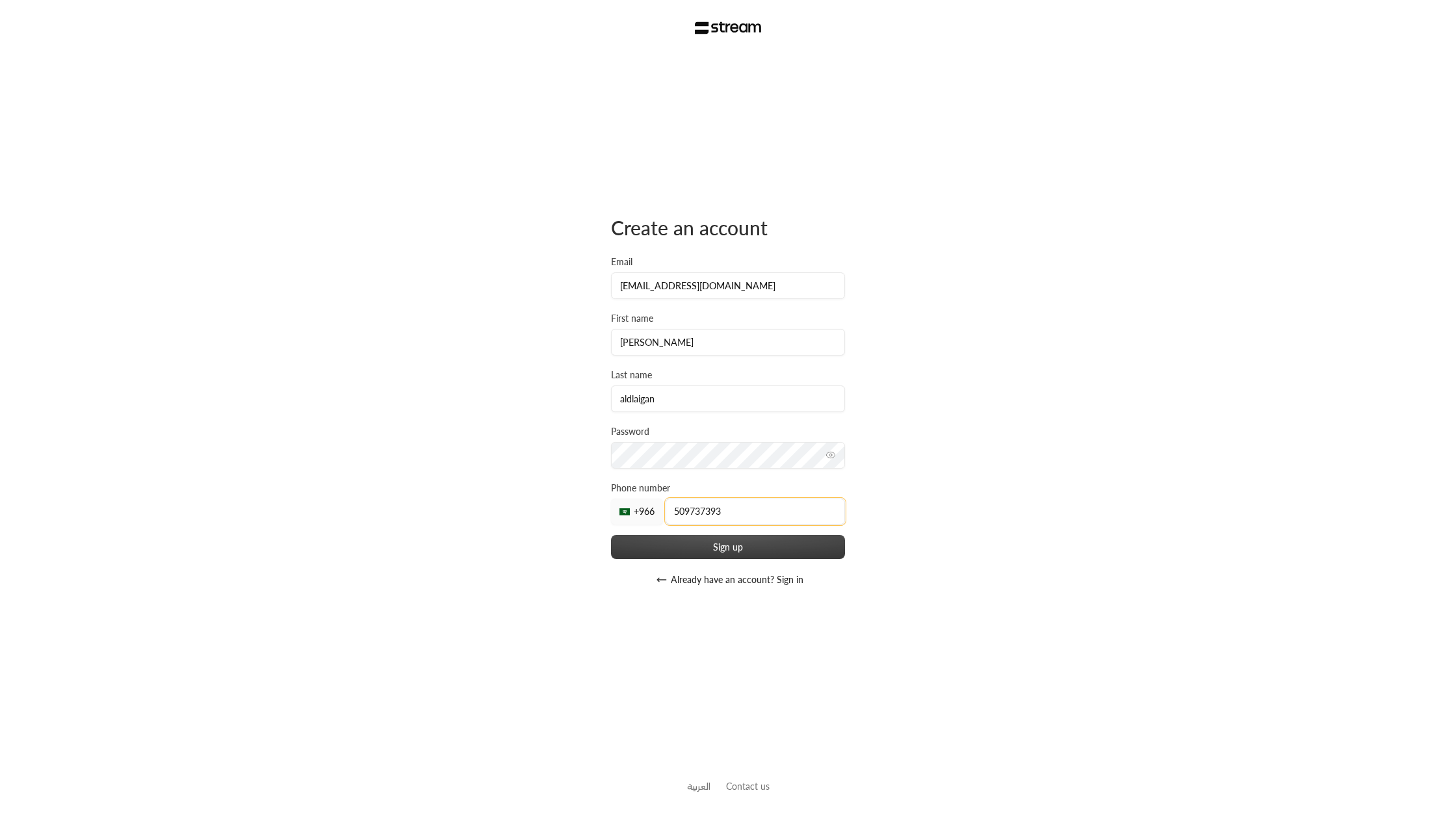
type input "509737393"
click at [683, 542] on button "Sign up" at bounding box center [728, 546] width 234 height 24
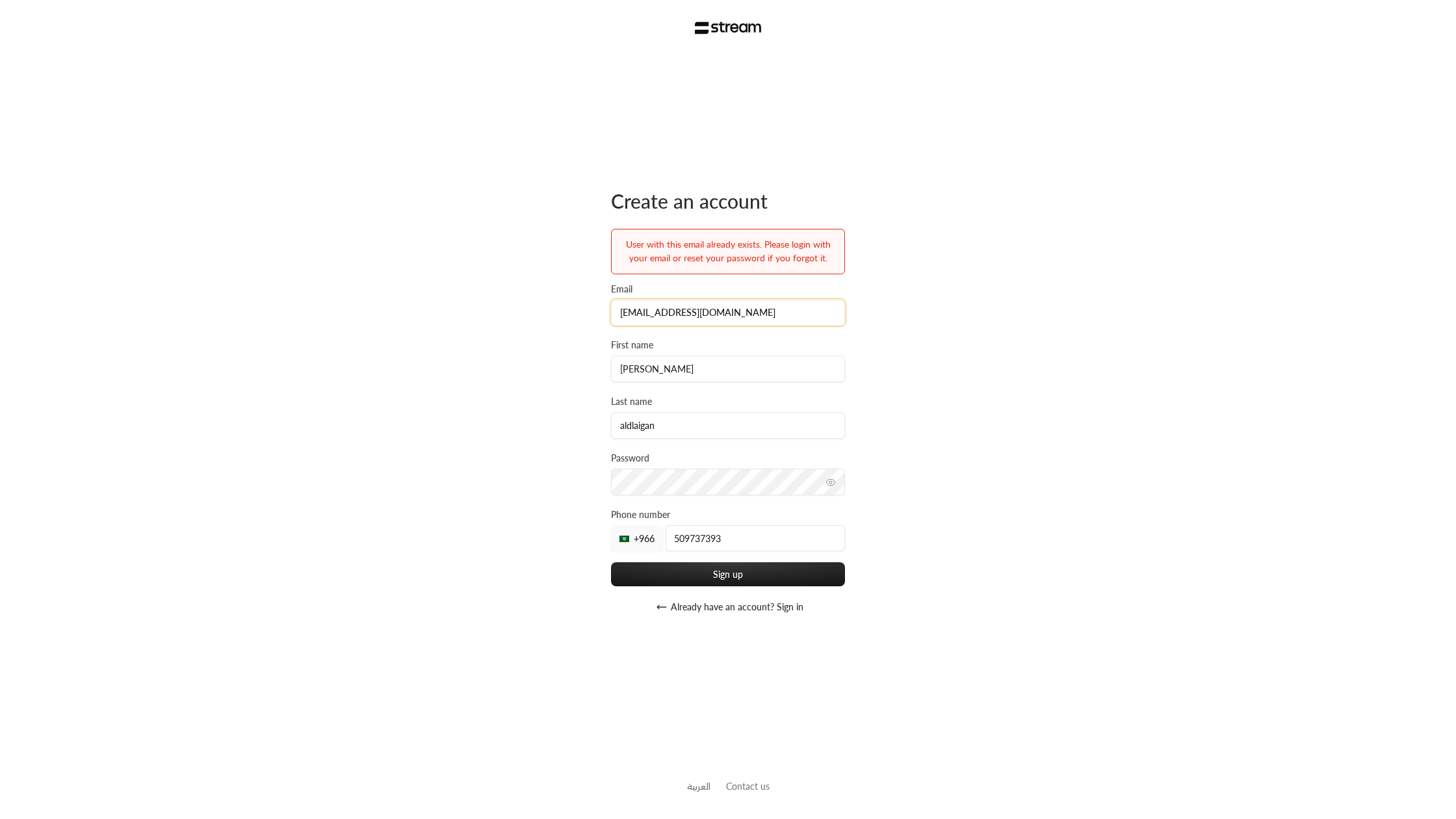
click at [657, 313] on input "i.dlaigan2@gmail.com" at bounding box center [728, 313] width 234 height 27
type input "i.dlaigan3@gmail.com"
click at [611, 563] on button "Sign up" at bounding box center [728, 574] width 234 height 24
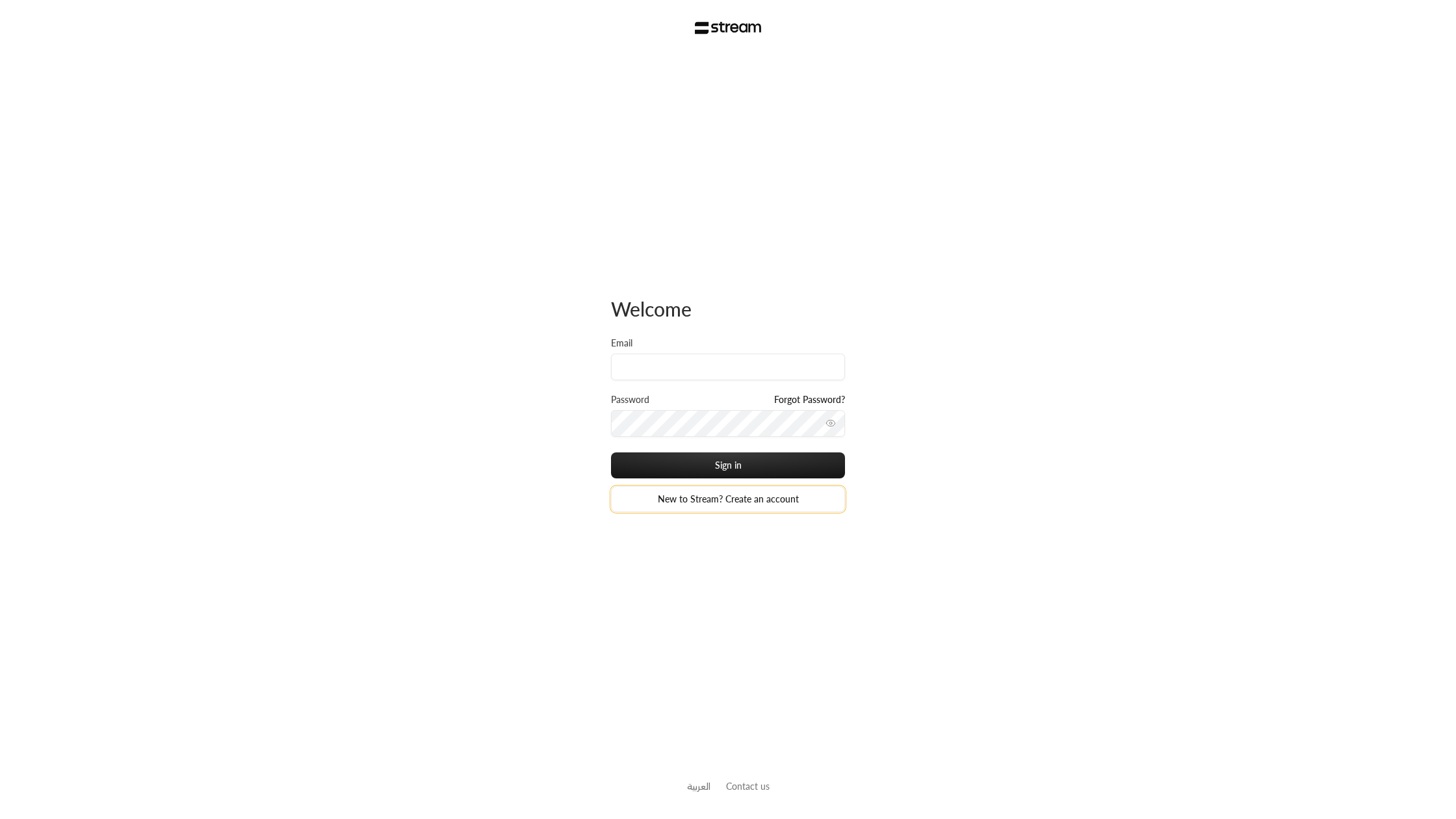
click at [652, 499] on link "New to Stream? Create an account" at bounding box center [728, 499] width 234 height 26
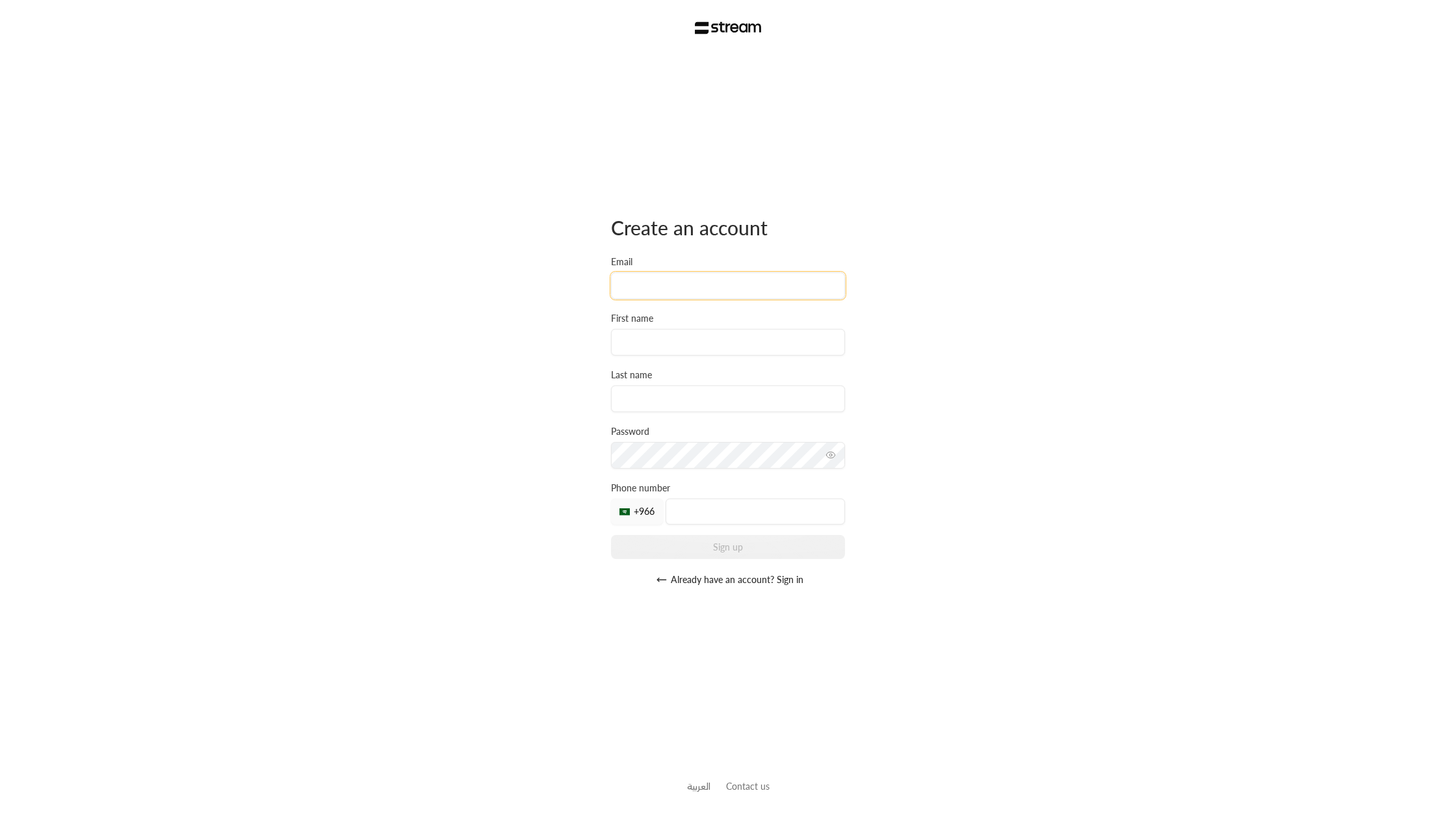
click at [668, 288] on input "Email" at bounding box center [728, 286] width 234 height 27
click at [649, 324] on label "First name" at bounding box center [633, 319] width 42 height 13
click at [653, 289] on input "ibrahim@streampay.sa" at bounding box center [728, 286] width 234 height 27
type input "ibrahim+test@streampay.sa"
click at [708, 335] on input at bounding box center [728, 343] width 234 height 27
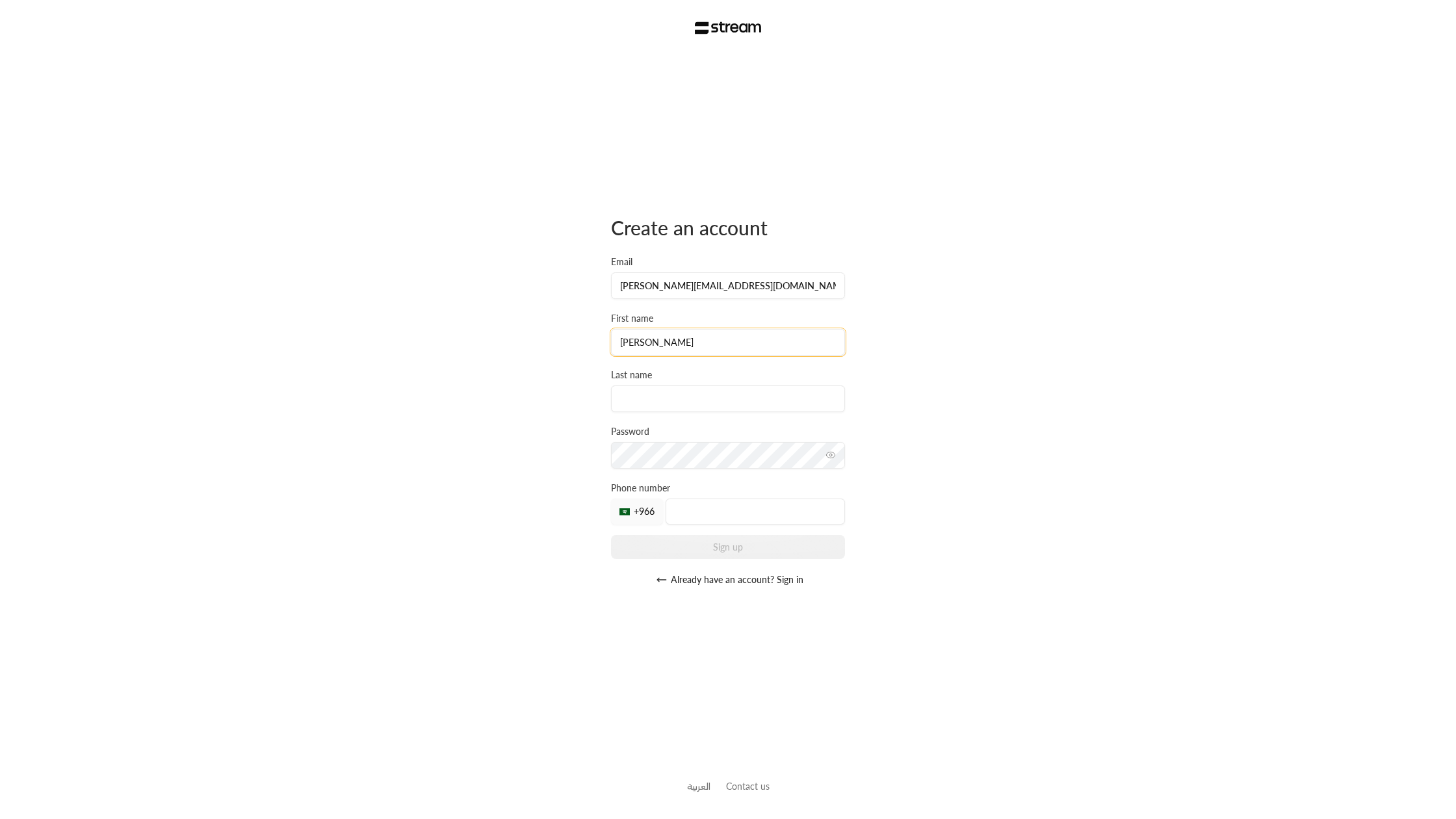
type input "ibrahim"
click at [641, 394] on input at bounding box center [728, 399] width 234 height 27
type input "aldlaigan"
click at [579, 418] on div "Create an account Email ibrahim+test@streampay.sa First name ibrahim Last name …" at bounding box center [728, 409] width 1456 height 819
drag, startPoint x: 657, startPoint y: 285, endPoint x: 672, endPoint y: 285, distance: 15.0
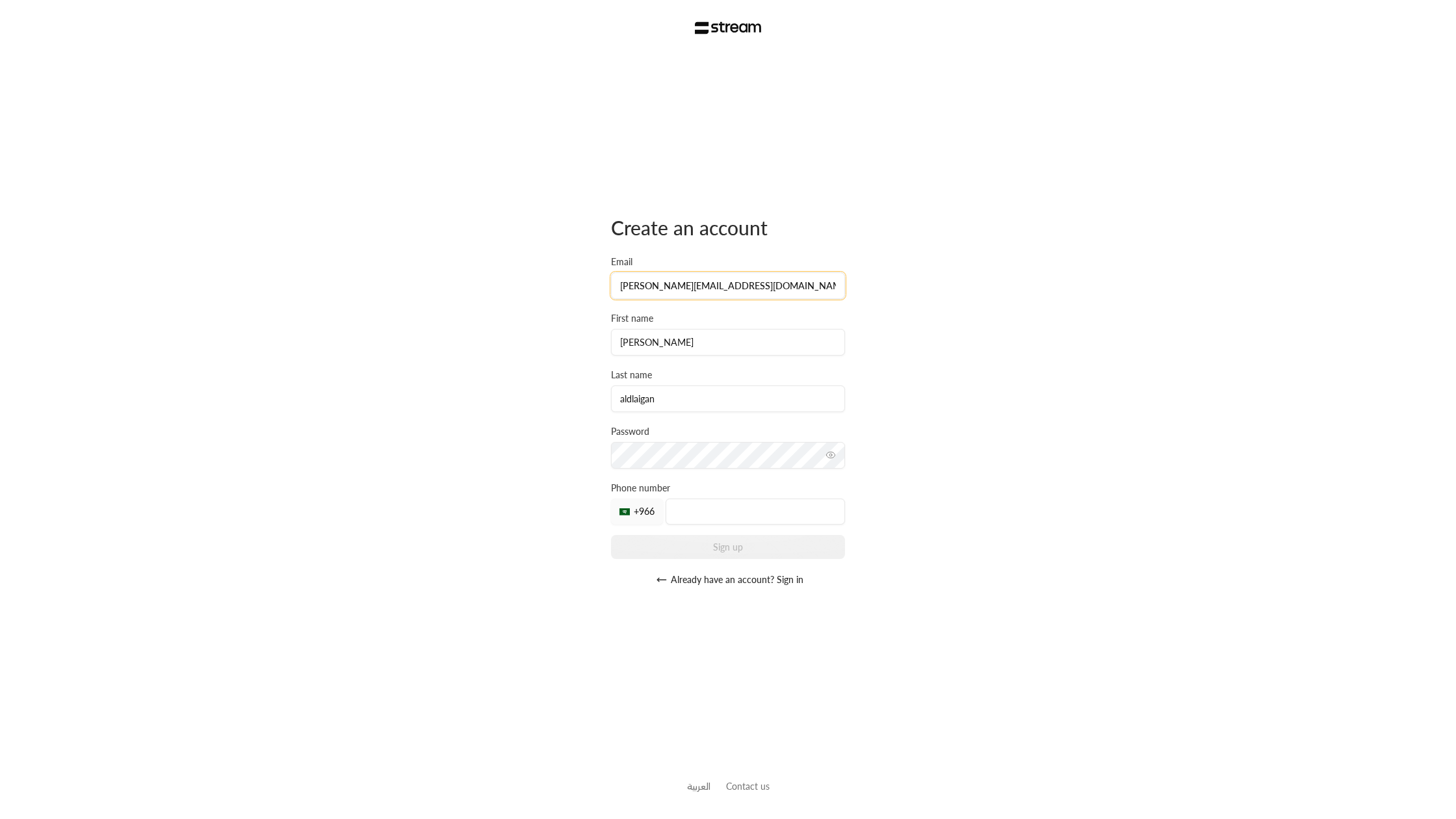
click at [672, 285] on input "ibrahim+test@streampay.sa" at bounding box center [728, 286] width 234 height 27
type input "ibrahim+1@streampay.sa"
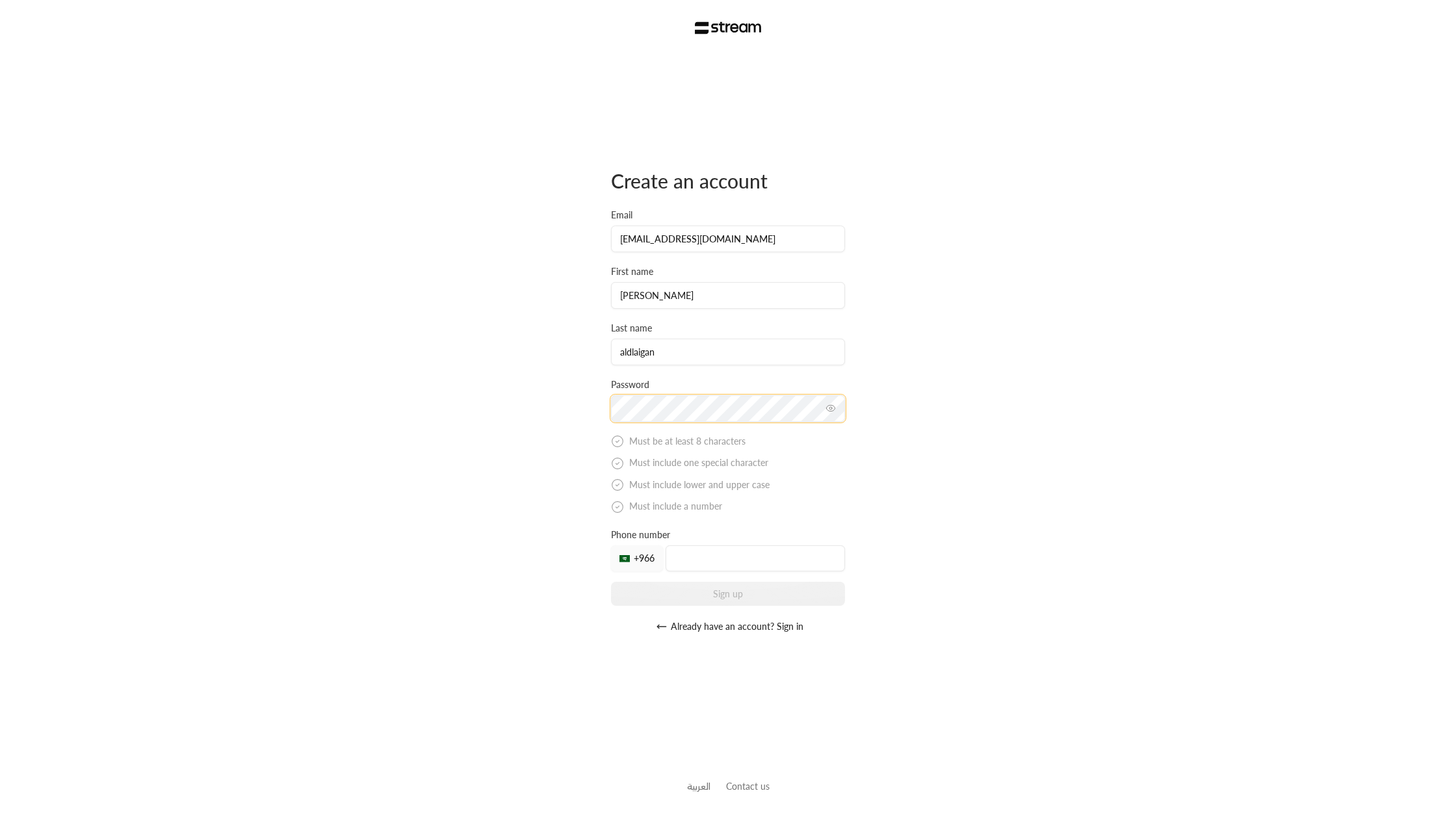
click at [637, 458] on div "Create an account Email ibrahim+1@streampay.sa First name ibrahim Last name ald…" at bounding box center [728, 403] width 234 height 471
click at [724, 537] on div "Phone number +966" at bounding box center [728, 550] width 234 height 43
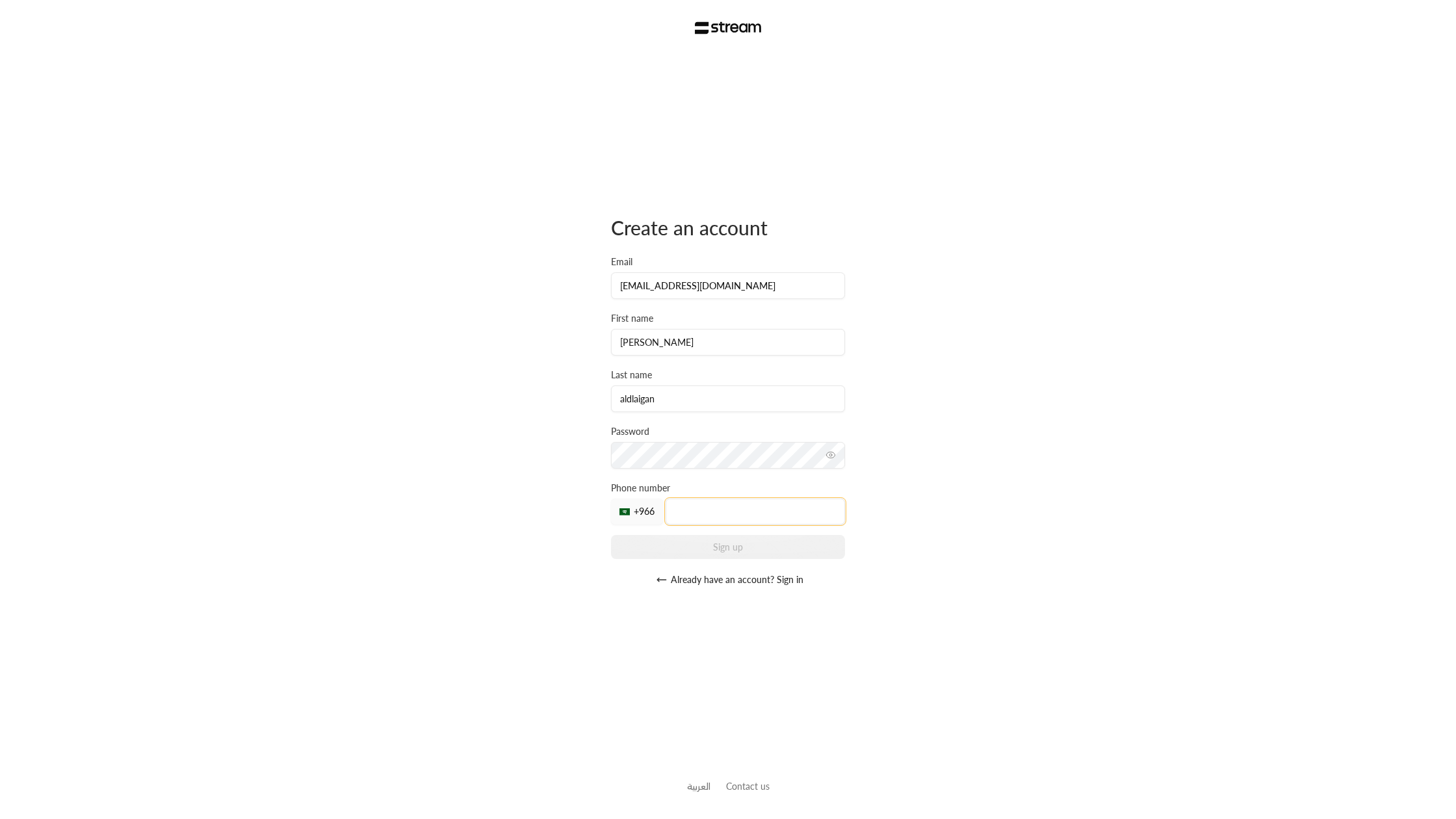
click at [724, 521] on input "tel" at bounding box center [755, 512] width 179 height 26
type input "509737393"
click at [708, 543] on button "Sign up" at bounding box center [728, 546] width 234 height 24
